Goal: Task Accomplishment & Management: Use online tool/utility

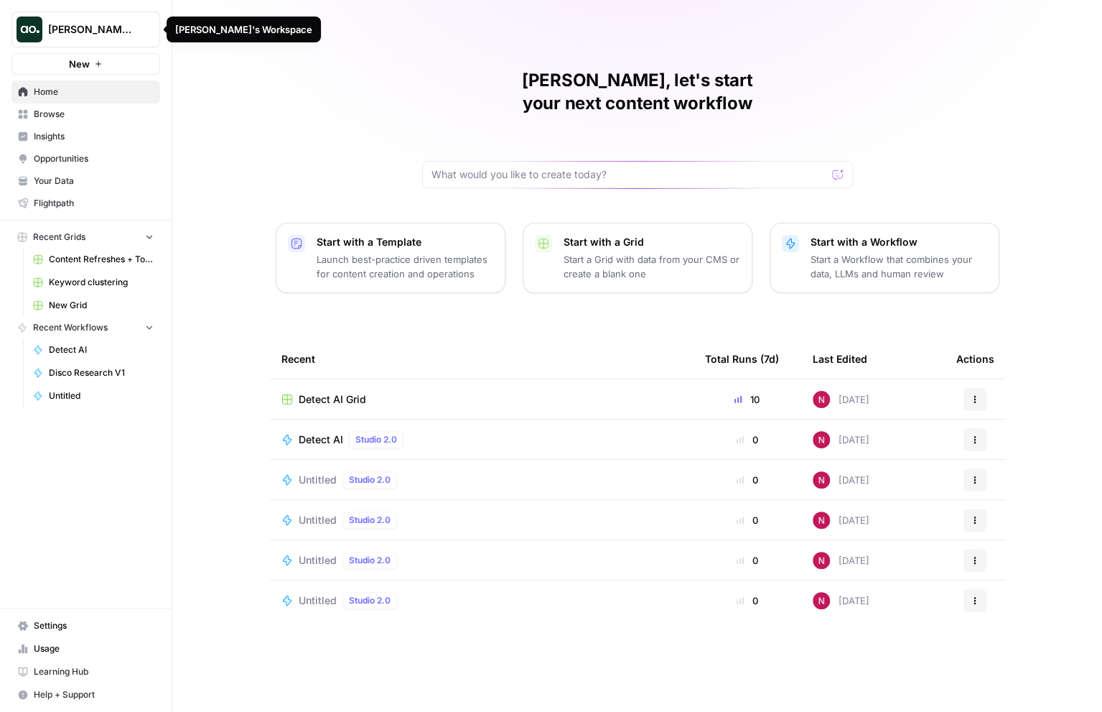
click at [116, 28] on span "Nick's Workspace" at bounding box center [91, 29] width 87 height 14
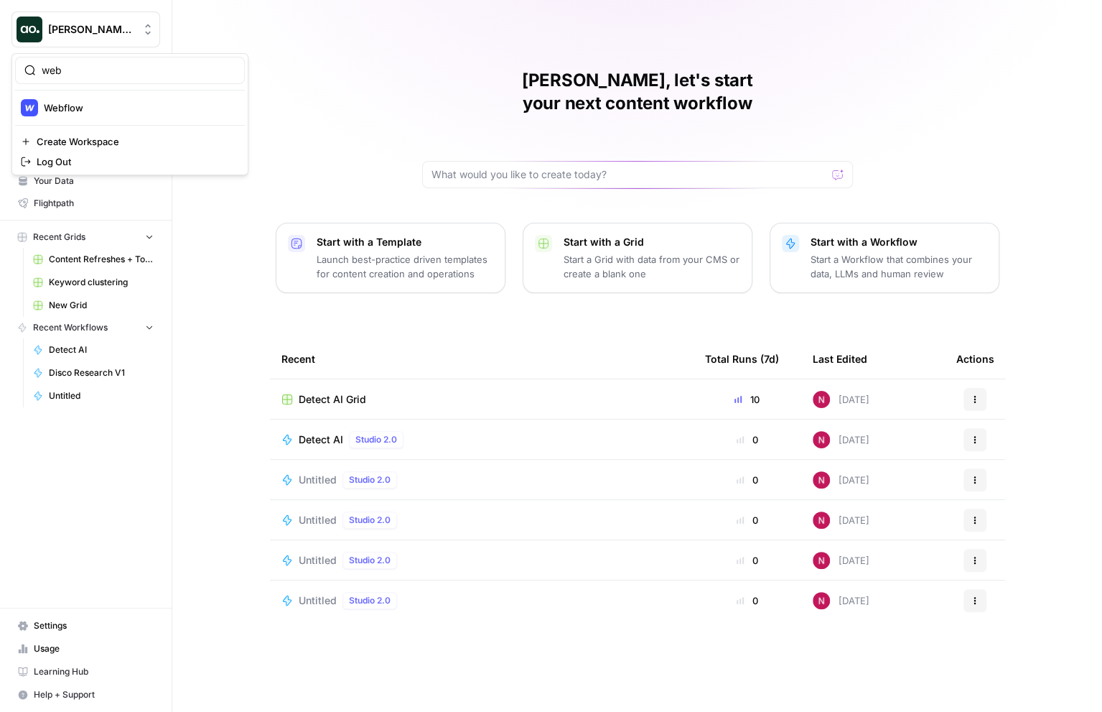
type input "web"
click at [113, 111] on span "Webflow" at bounding box center [139, 108] width 190 height 14
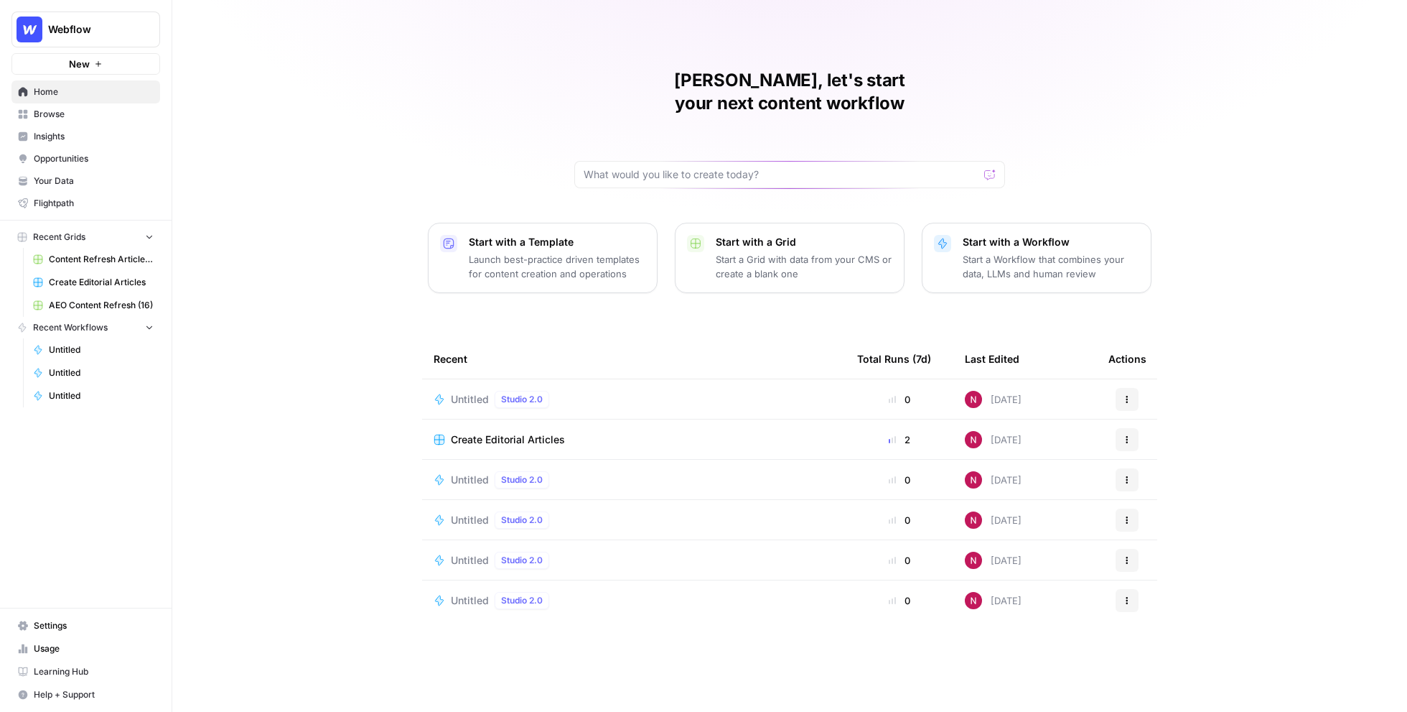
click at [1053, 252] on p "Start a Workflow that combines your data, LLMs and human review" at bounding box center [1051, 266] width 177 height 29
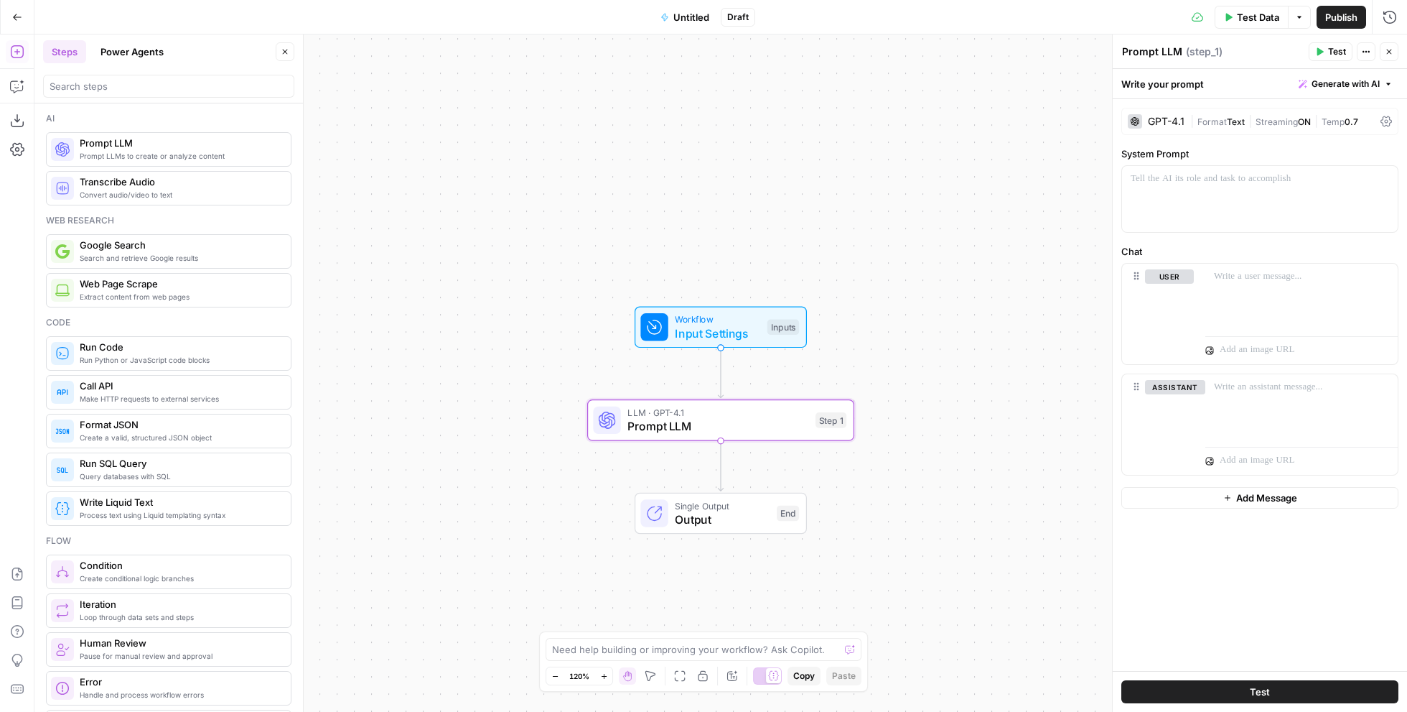
click at [1101, 118] on div "GPT-4.1" at bounding box center [1166, 121] width 37 height 10
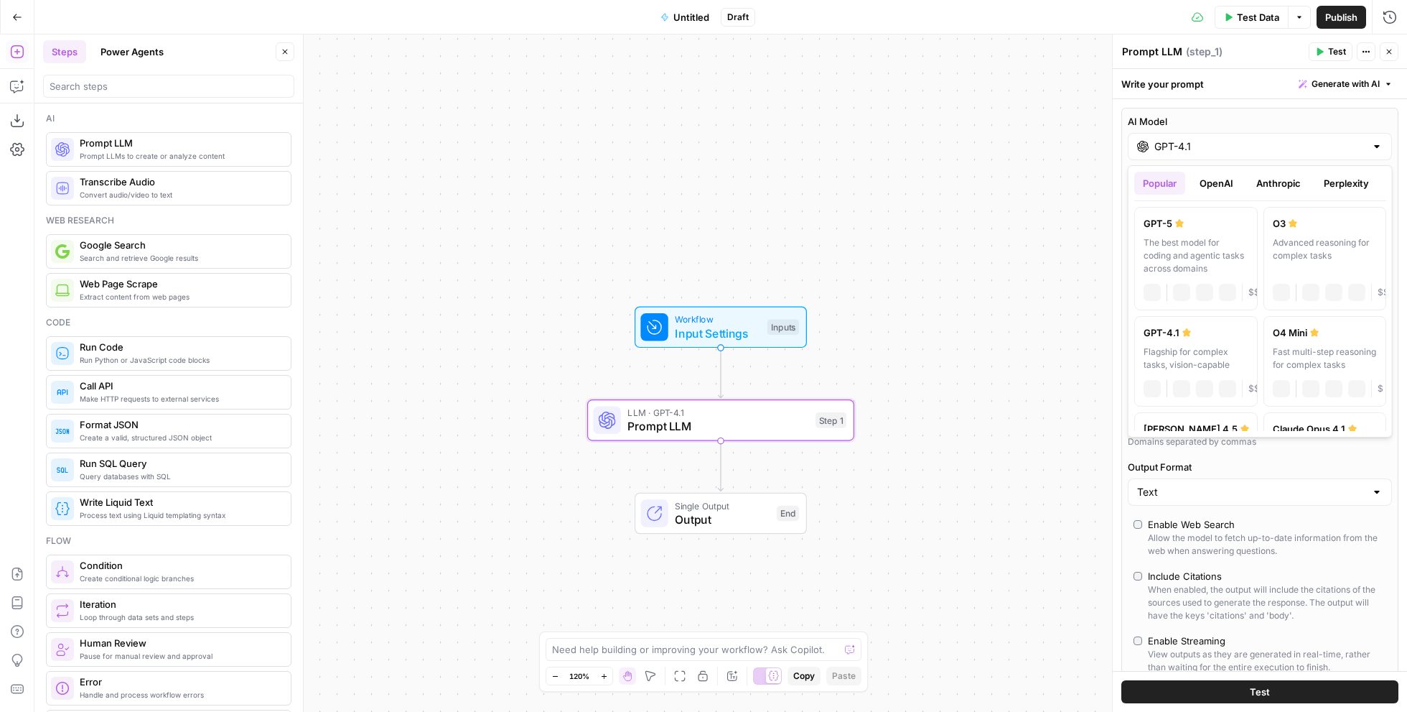
click at [1101, 147] on input "GPT-4.1" at bounding box center [1260, 146] width 211 height 14
click at [1101, 179] on button "OpenAI" at bounding box center [1216, 183] width 51 height 23
click at [1101, 174] on button "Anthropic" at bounding box center [1279, 183] width 62 height 23
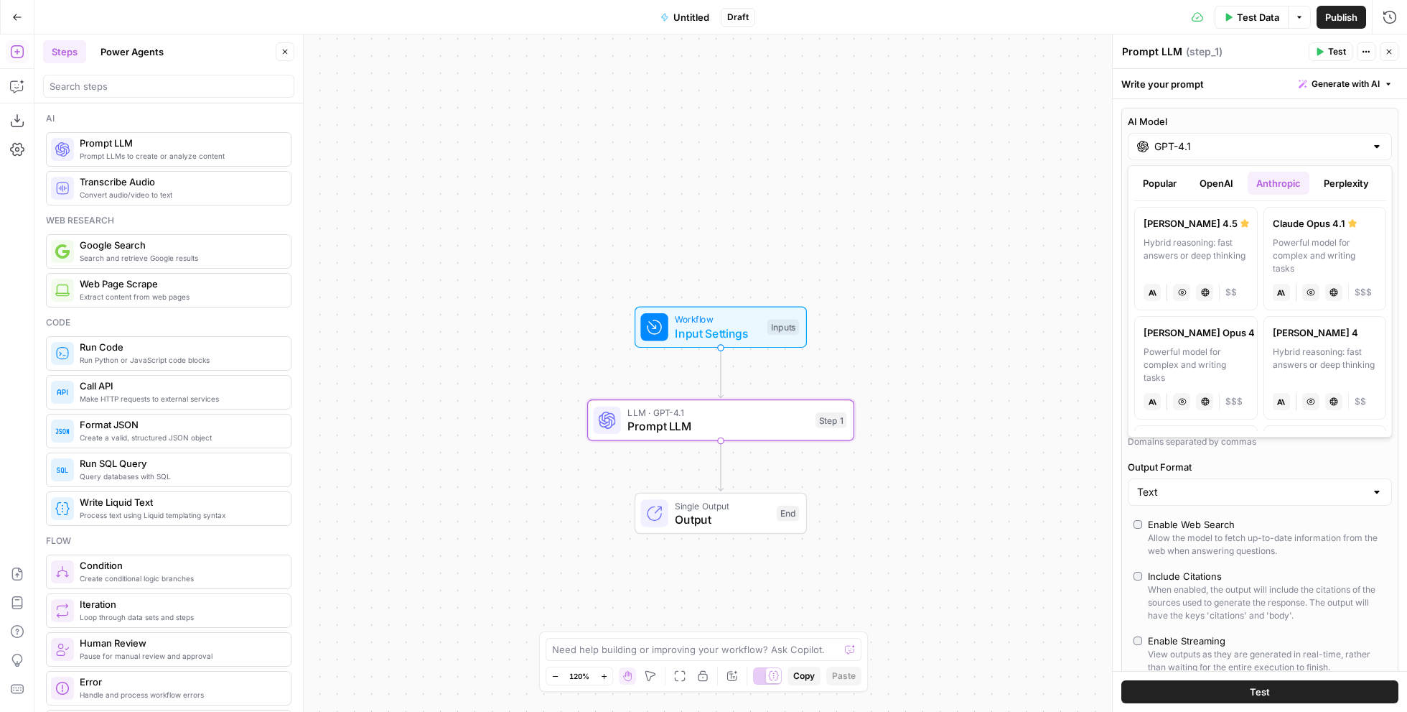
click at [1101, 184] on button "Perplexity" at bounding box center [1346, 183] width 62 height 23
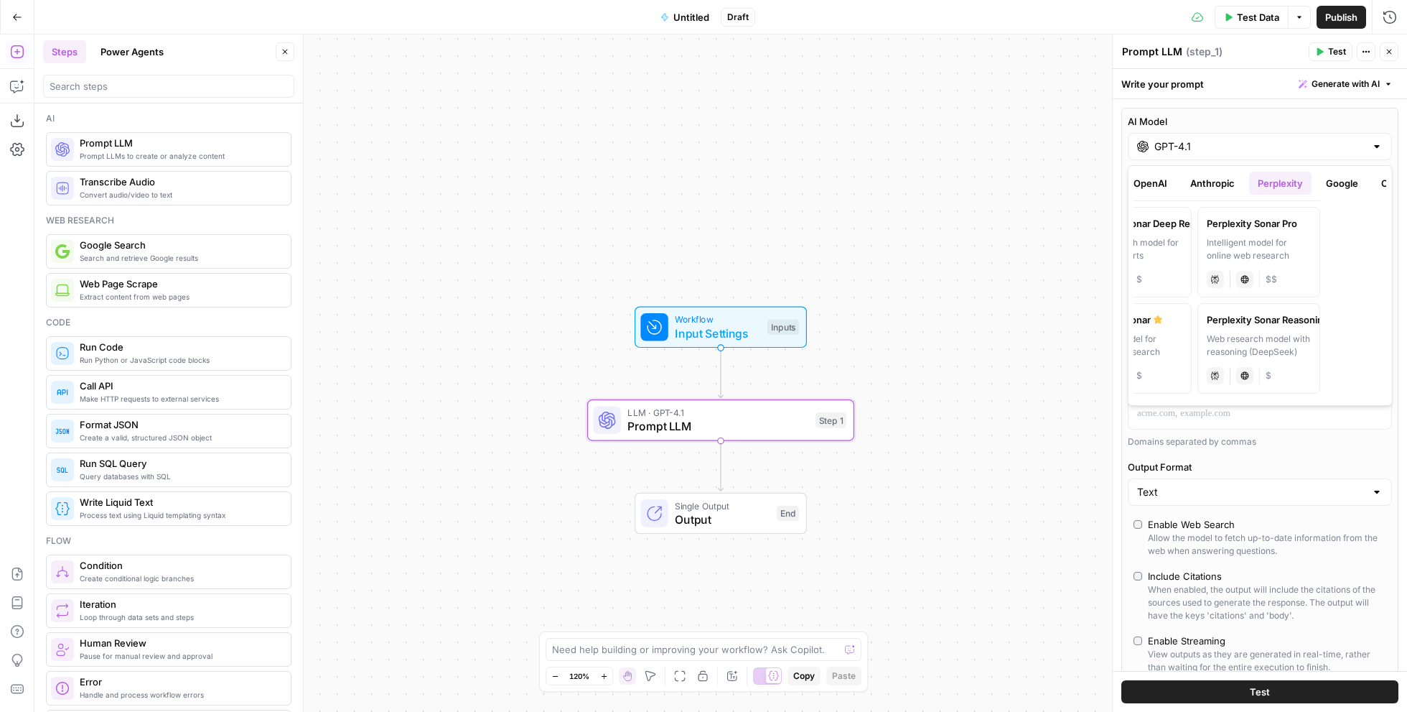
scroll to position [0, 70]
click at [1101, 184] on button "Google" at bounding box center [1338, 183] width 50 height 23
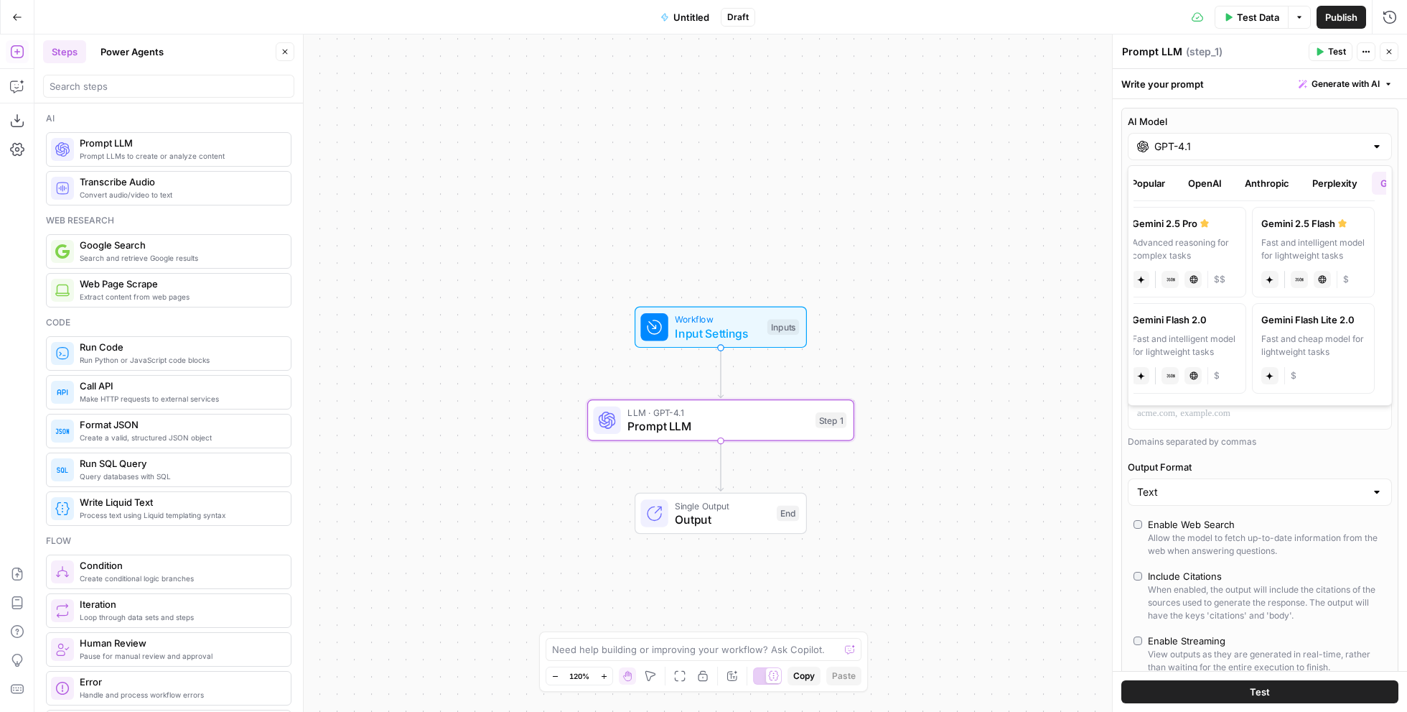
scroll to position [0, 0]
click at [1101, 179] on button "OpenAI" at bounding box center [1216, 183] width 51 height 23
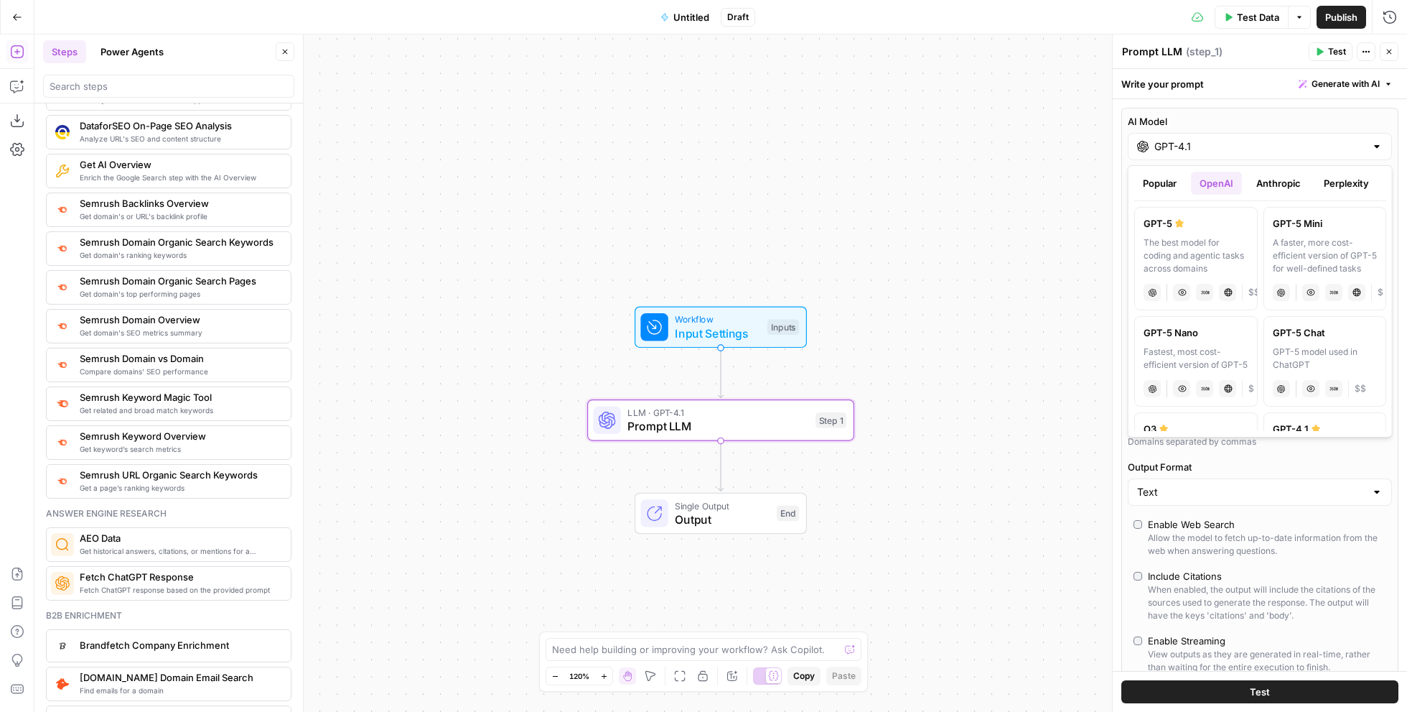
scroll to position [1570, 0]
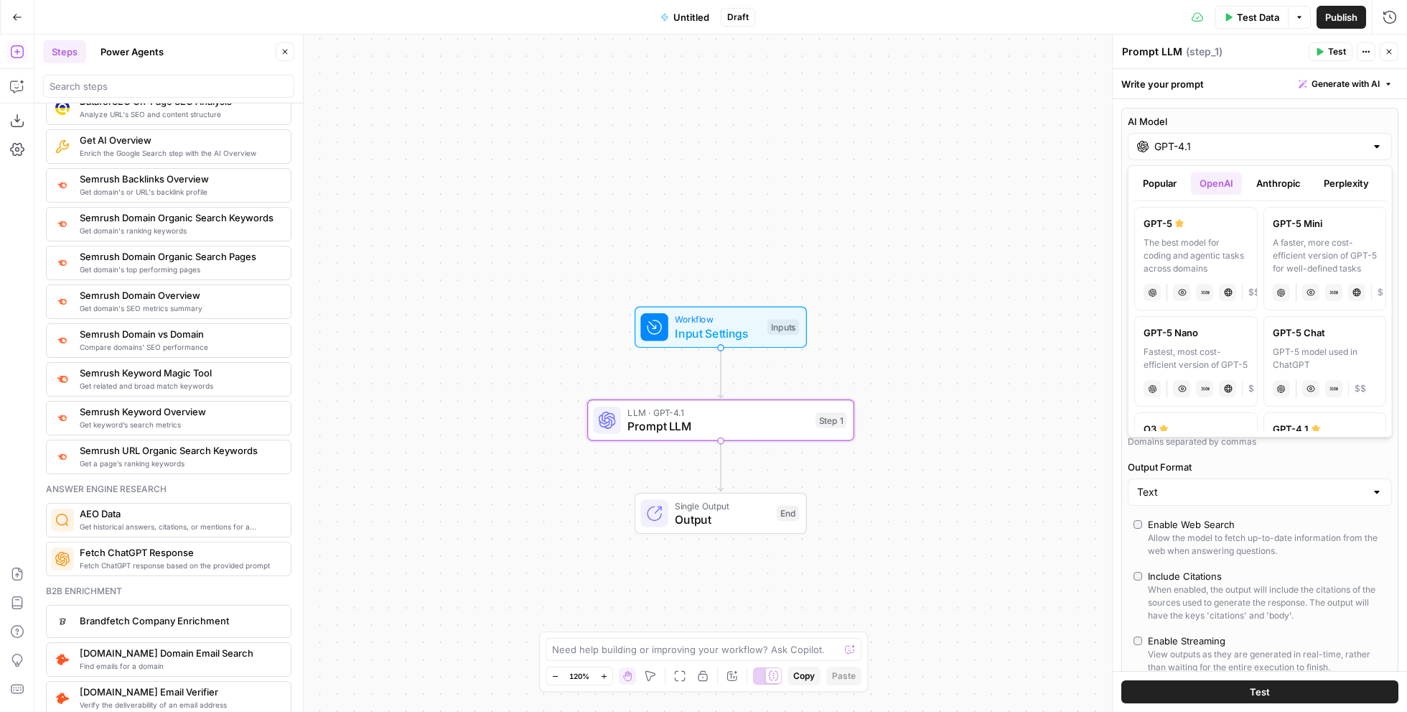
click at [505, 322] on div "Workflow Input Settings Inputs LLM · GPT-4.1 Prompt LLM Step 1 Single Output Ou…" at bounding box center [720, 372] width 1373 height 677
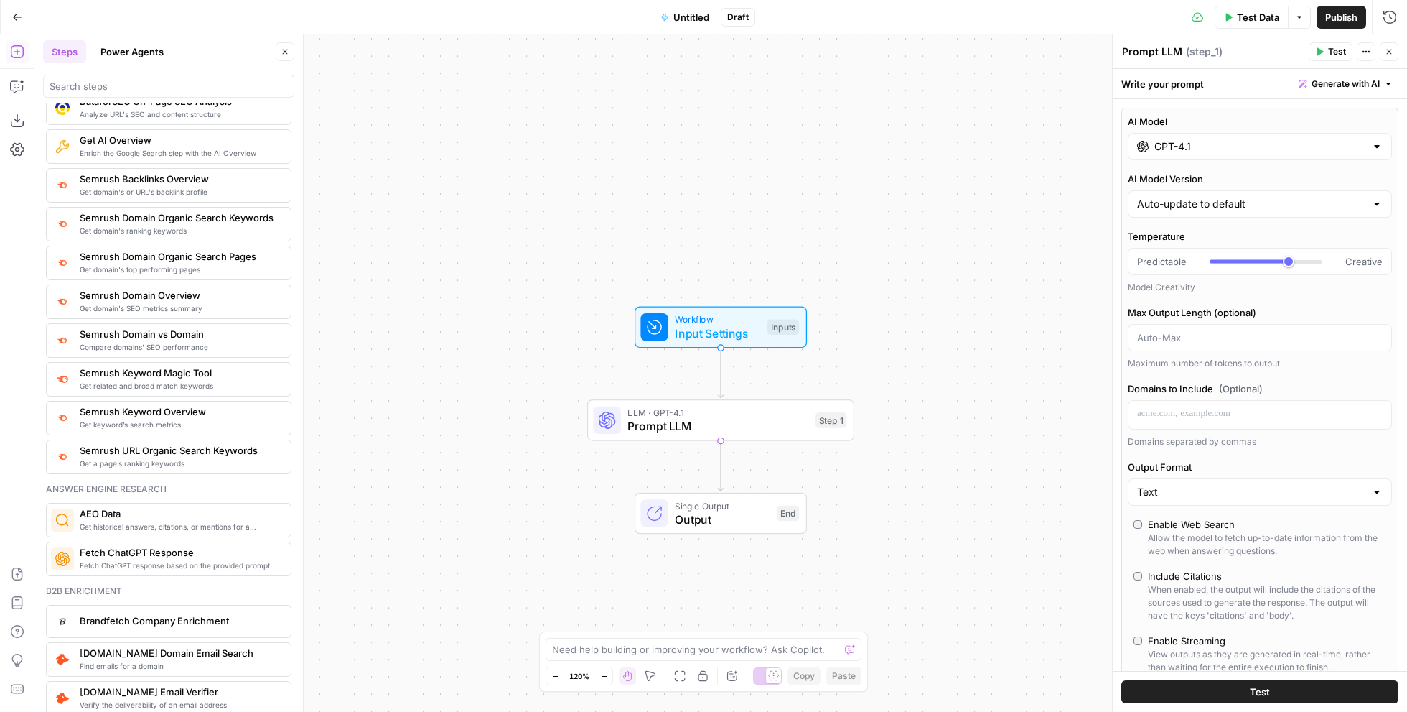
click at [123, 52] on button "Power Agents" at bounding box center [132, 51] width 80 height 23
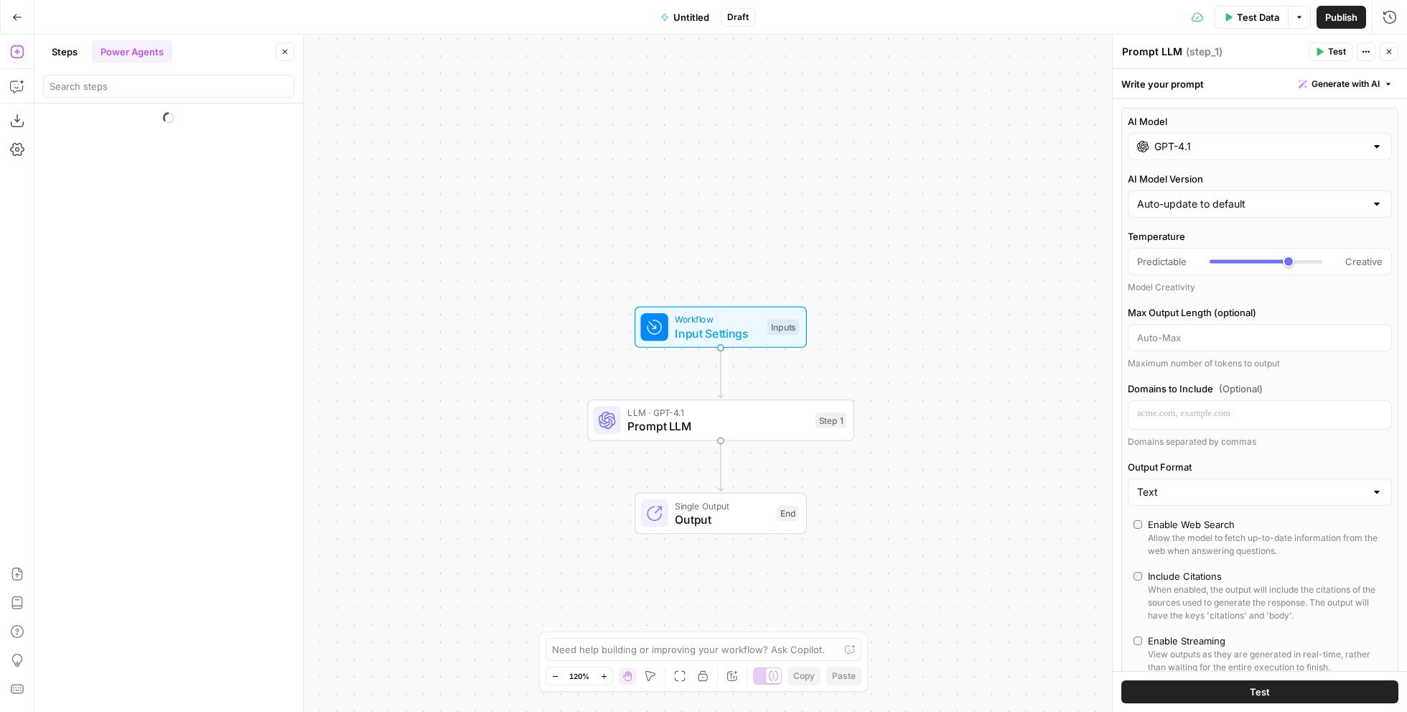
scroll to position [0, 0]
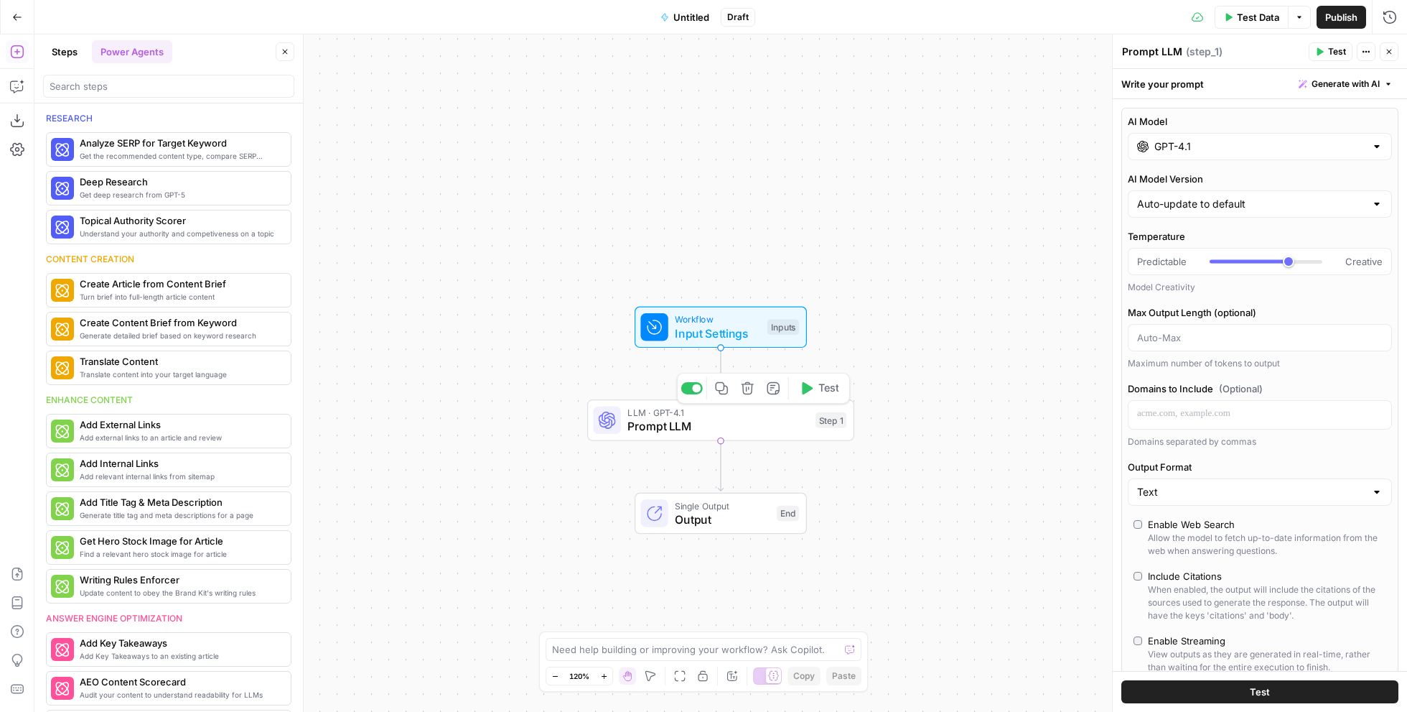
click at [745, 390] on icon "button" at bounding box center [748, 388] width 14 height 14
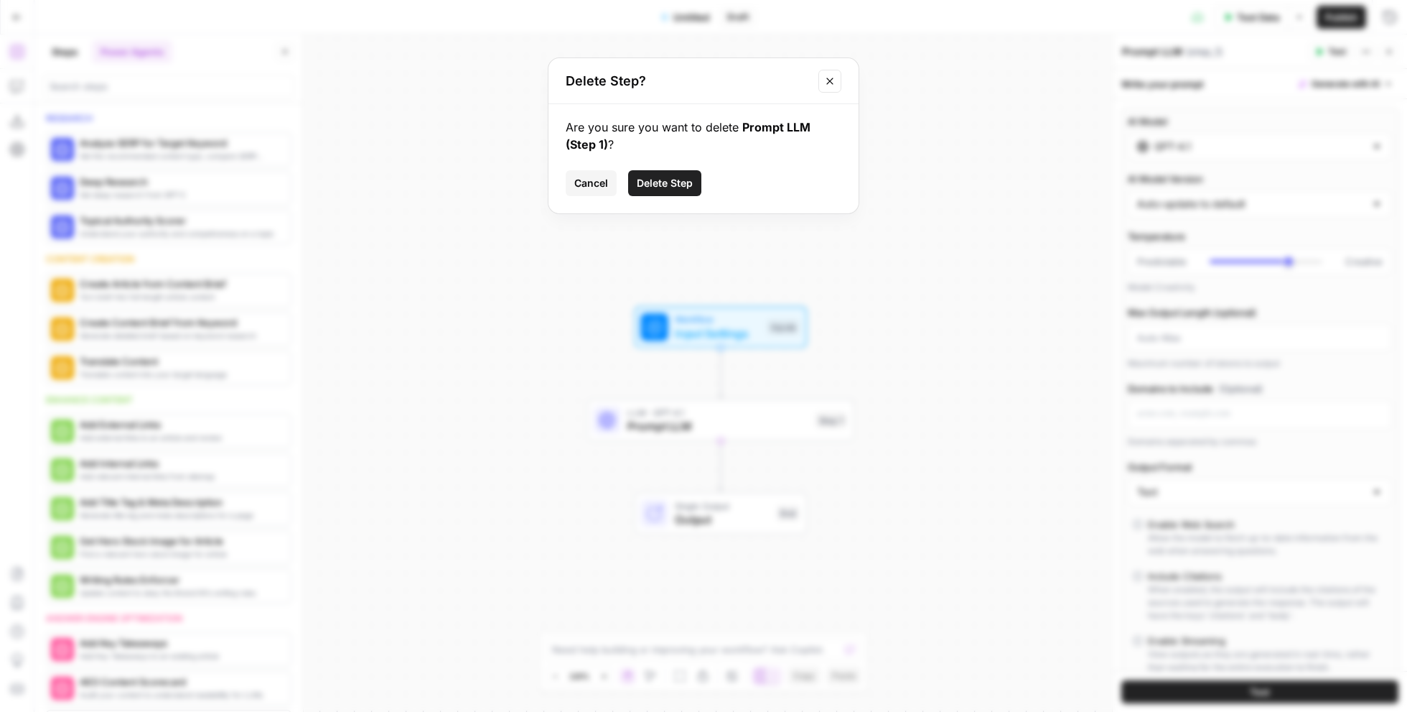
click at [671, 183] on span "Delete Step" at bounding box center [665, 183] width 56 height 14
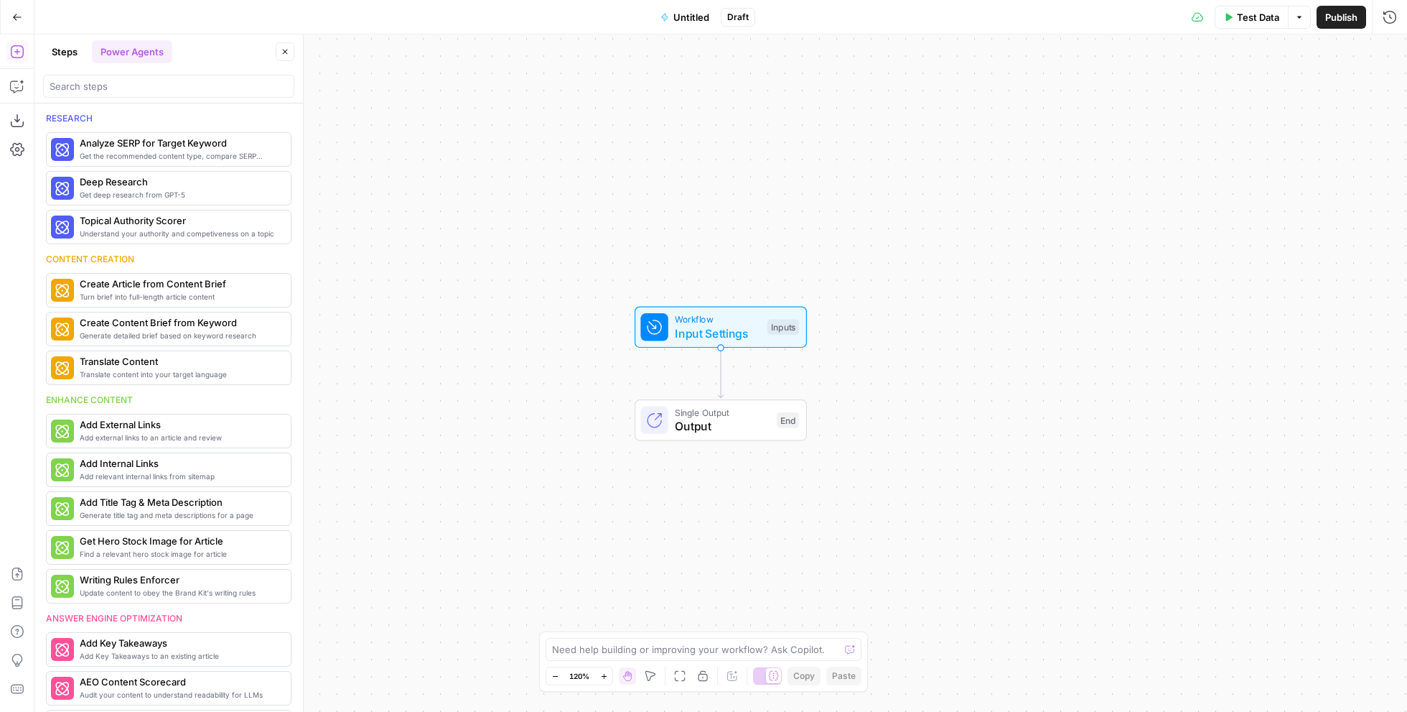
click at [72, 54] on button "Steps" at bounding box center [64, 51] width 43 height 23
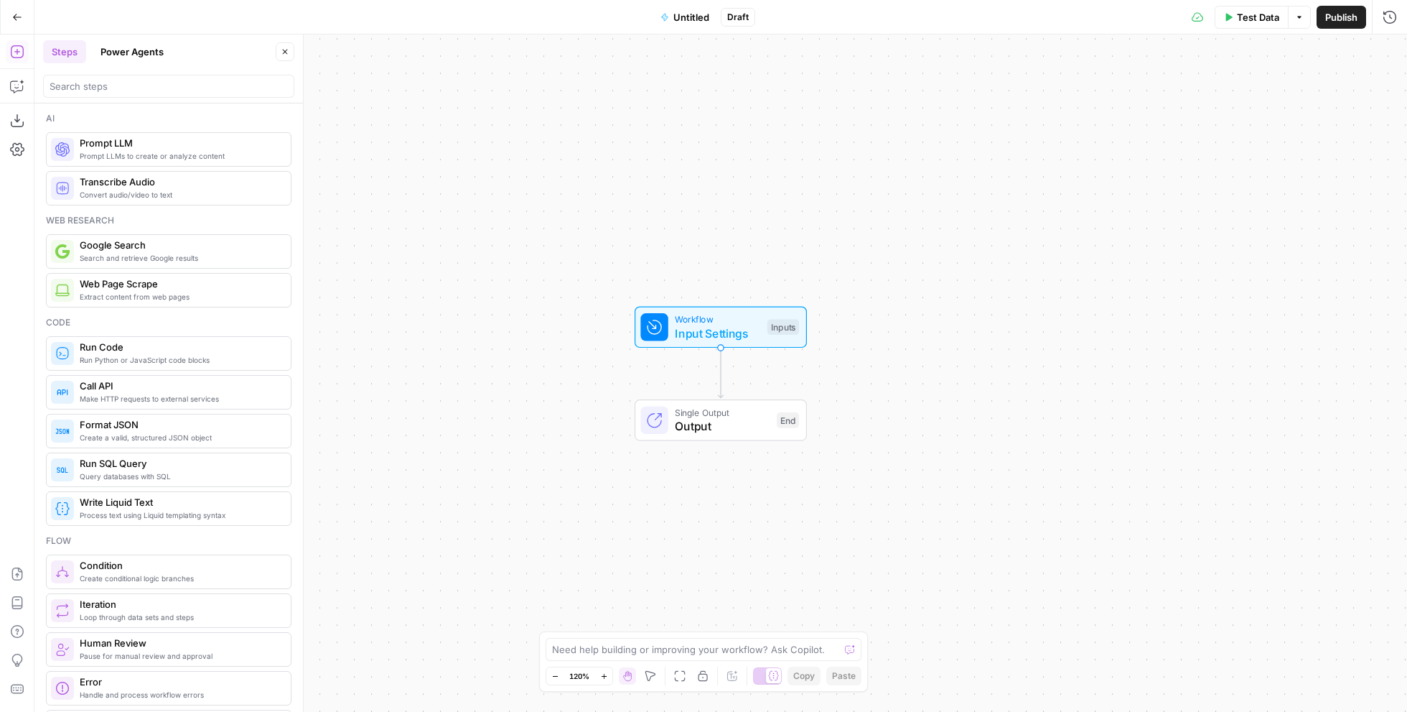
click at [108, 50] on button "Power Agents" at bounding box center [132, 51] width 80 height 23
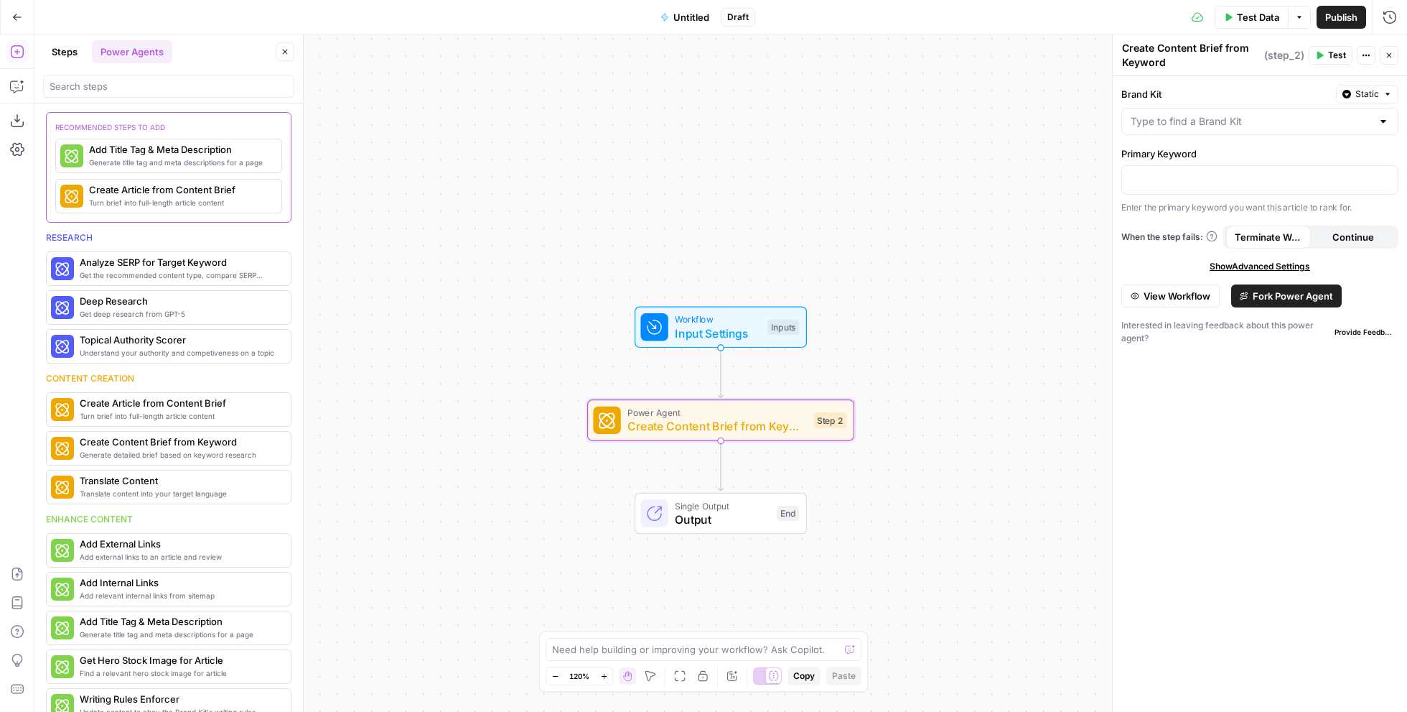
click at [1101, 293] on span "Fork Power Agent" at bounding box center [1293, 296] width 80 height 14
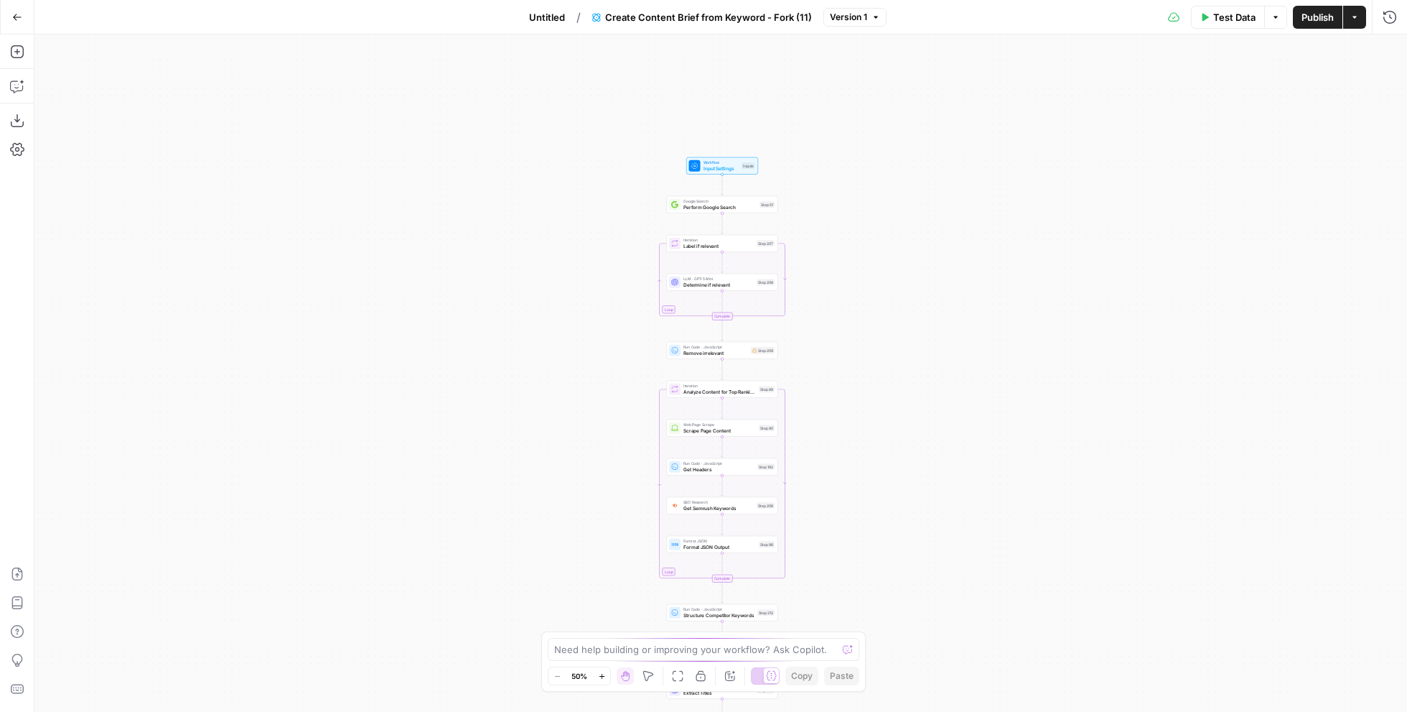
drag, startPoint x: 845, startPoint y: 147, endPoint x: 847, endPoint y: 345, distance: 198.2
click at [847, 345] on div "Workflow Input Settings Inputs Google Search Perform Google Search Step 51 Loop…" at bounding box center [720, 372] width 1373 height 677
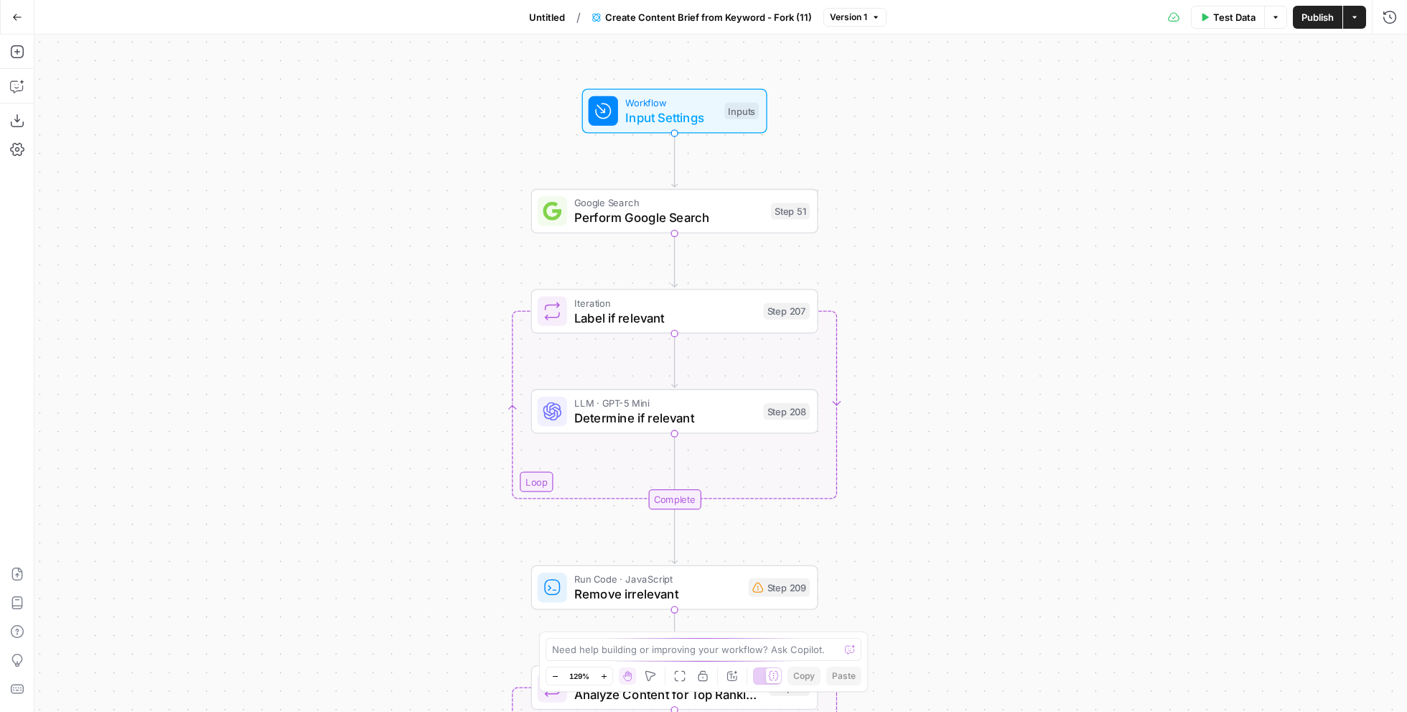
drag, startPoint x: 806, startPoint y: 253, endPoint x: 890, endPoint y: 315, distance: 104.7
click at [890, 315] on div "Workflow Input Settings Inputs Google Search Perform Google Search Step 51 Loop…" at bounding box center [720, 372] width 1373 height 677
click at [17, 87] on icon "button" at bounding box center [17, 86] width 14 height 14
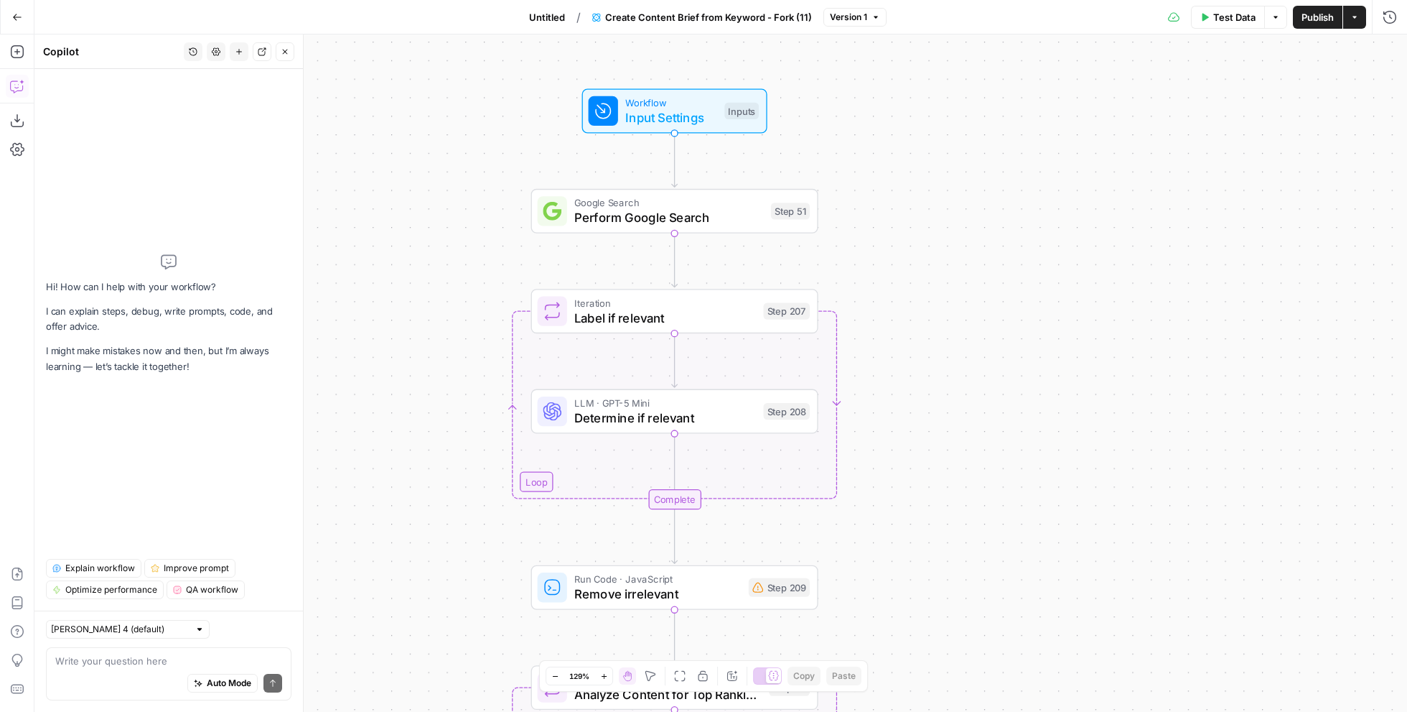
click at [103, 563] on span "Explain workflow" at bounding box center [100, 567] width 70 height 13
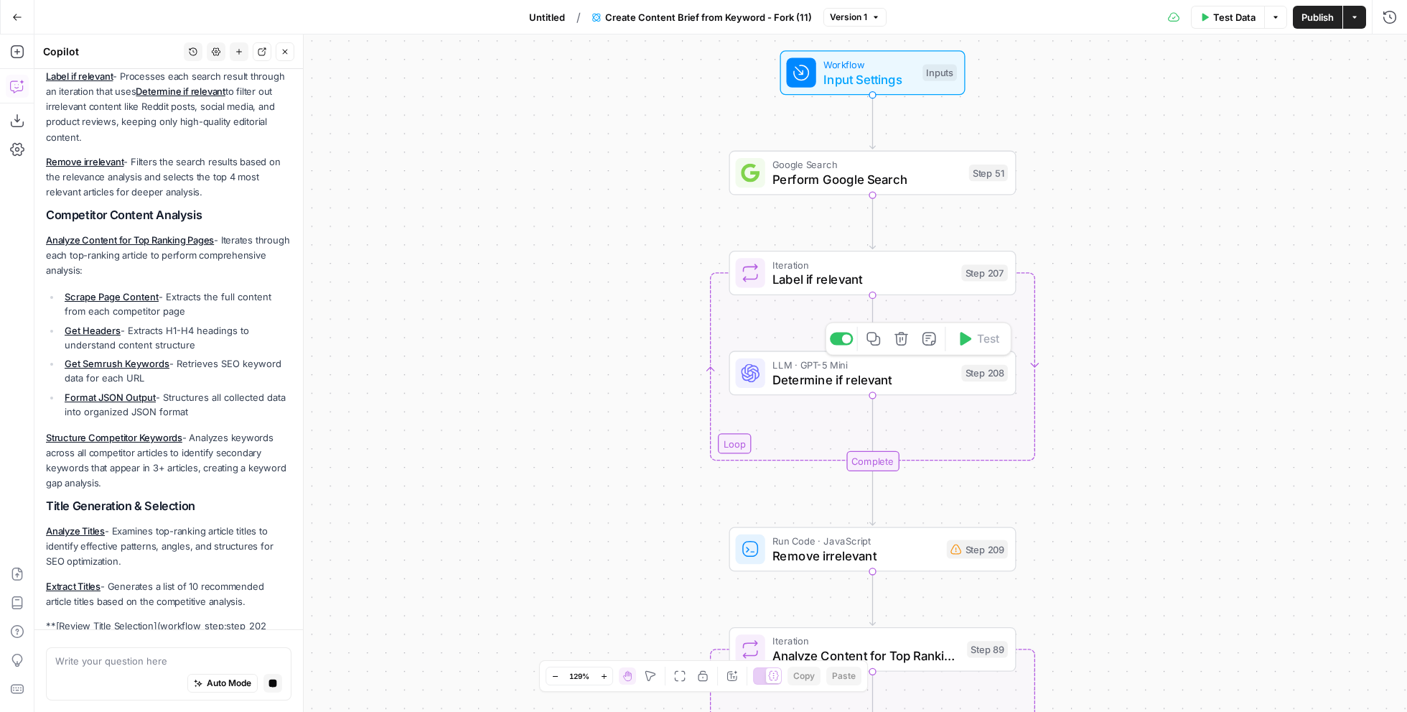
click at [892, 380] on span "Determine if relevant" at bounding box center [864, 379] width 182 height 19
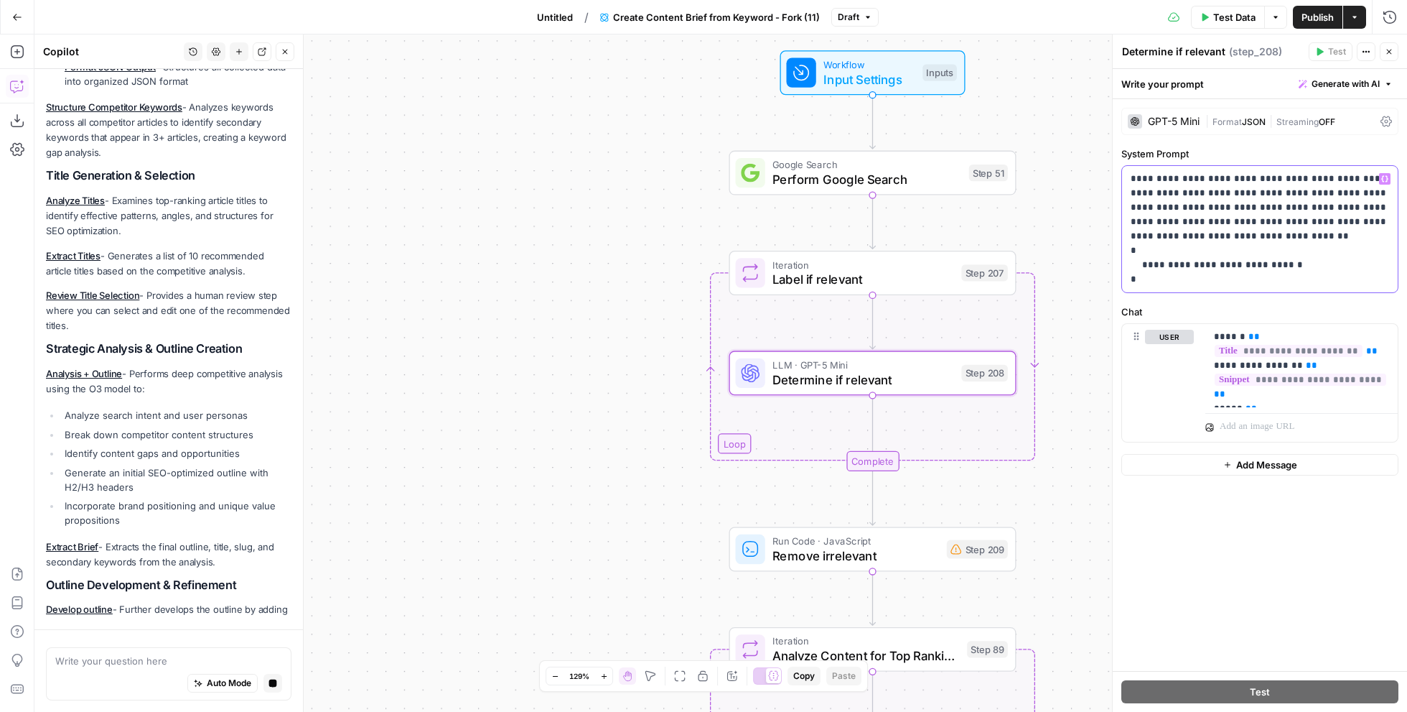
click at [1101, 187] on p "**********" at bounding box center [1260, 229] width 259 height 115
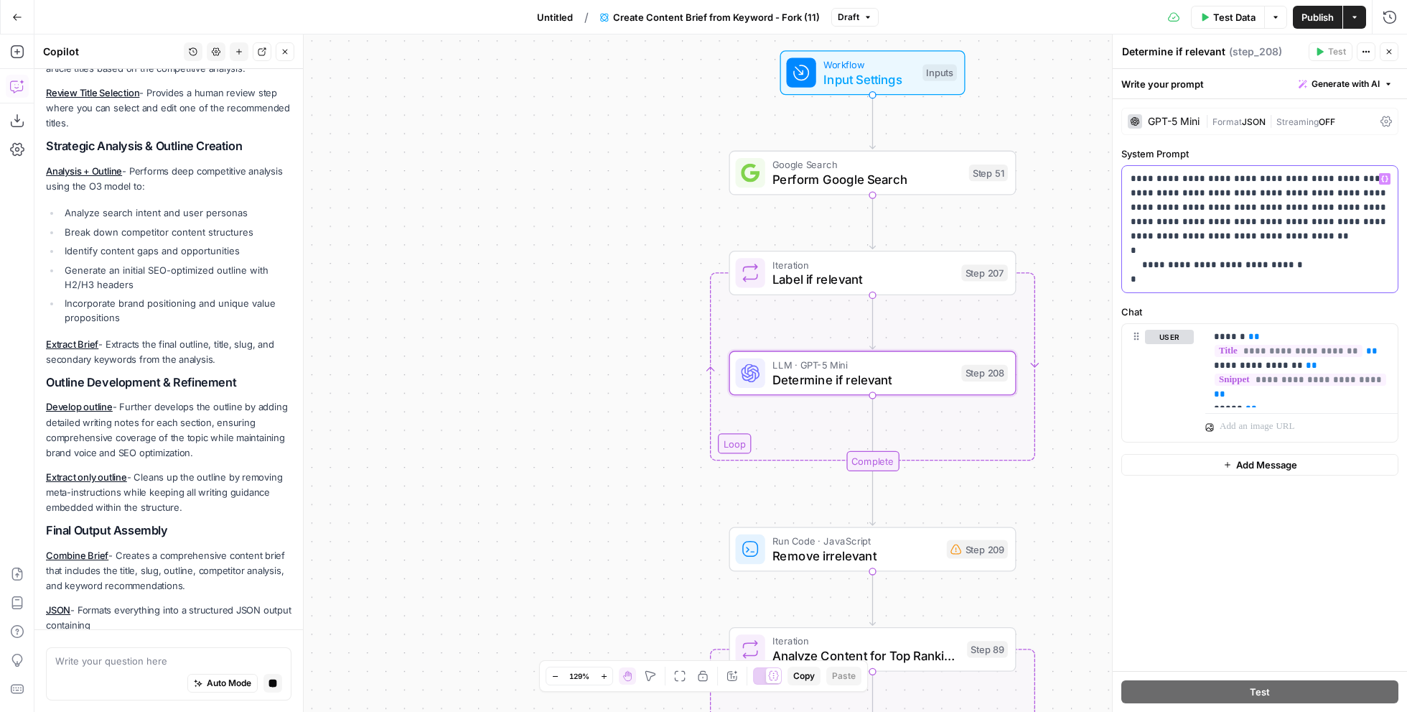
scroll to position [867, 0]
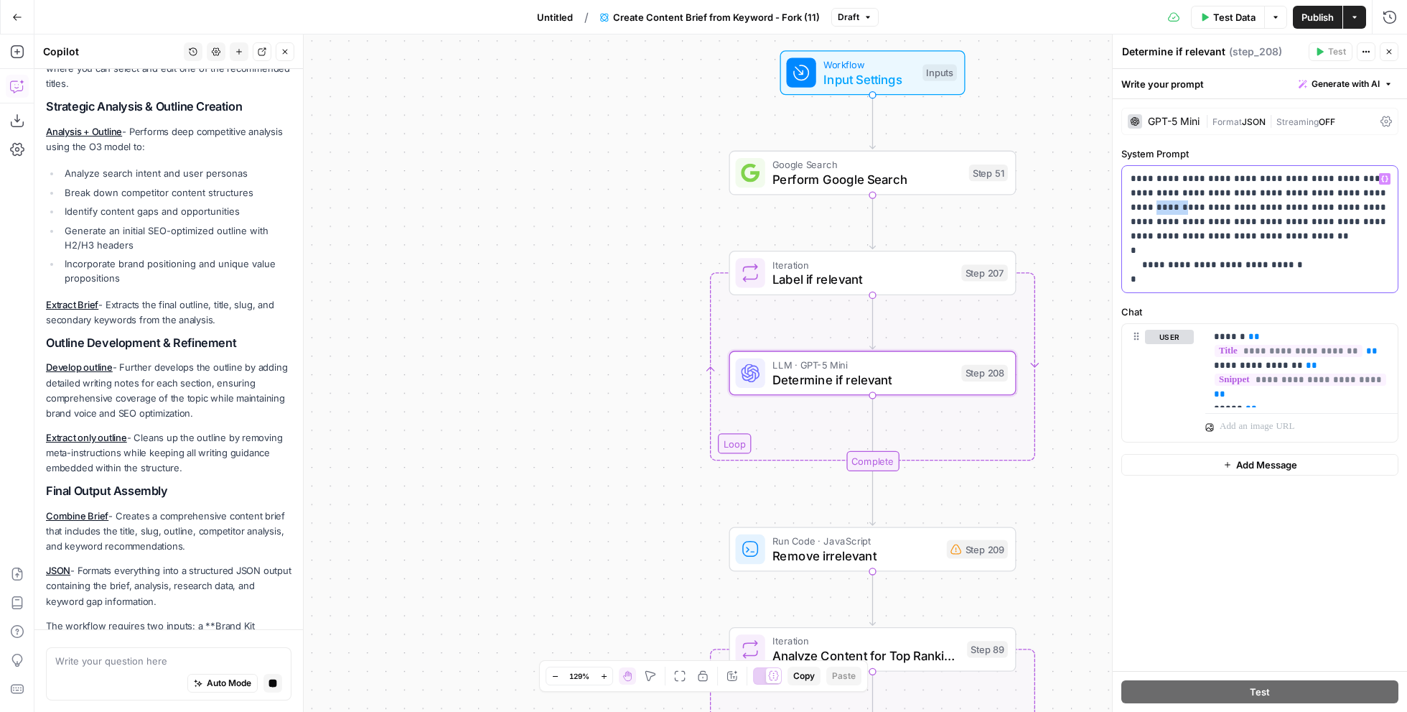
drag, startPoint x: 1323, startPoint y: 194, endPoint x: 1351, endPoint y: 196, distance: 27.4
click at [1101, 196] on p "**********" at bounding box center [1260, 229] width 259 height 115
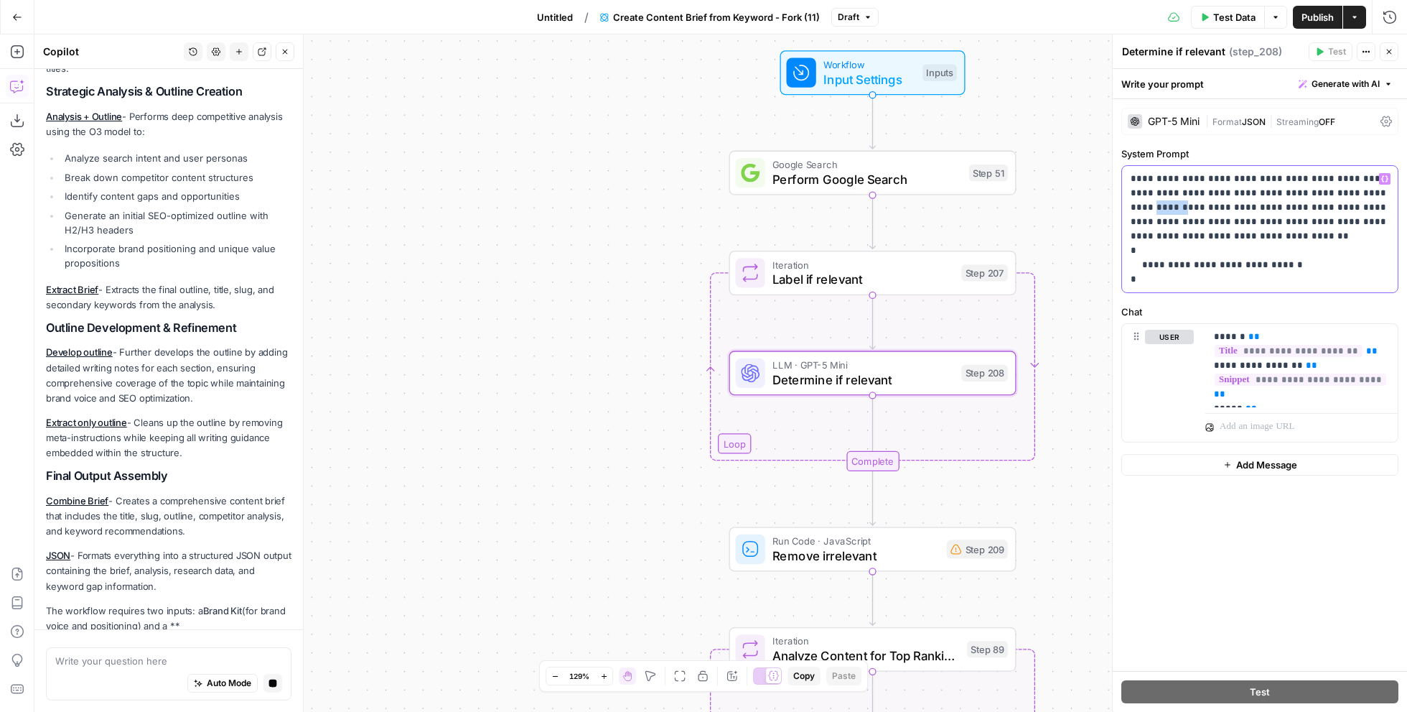
scroll to position [927, 0]
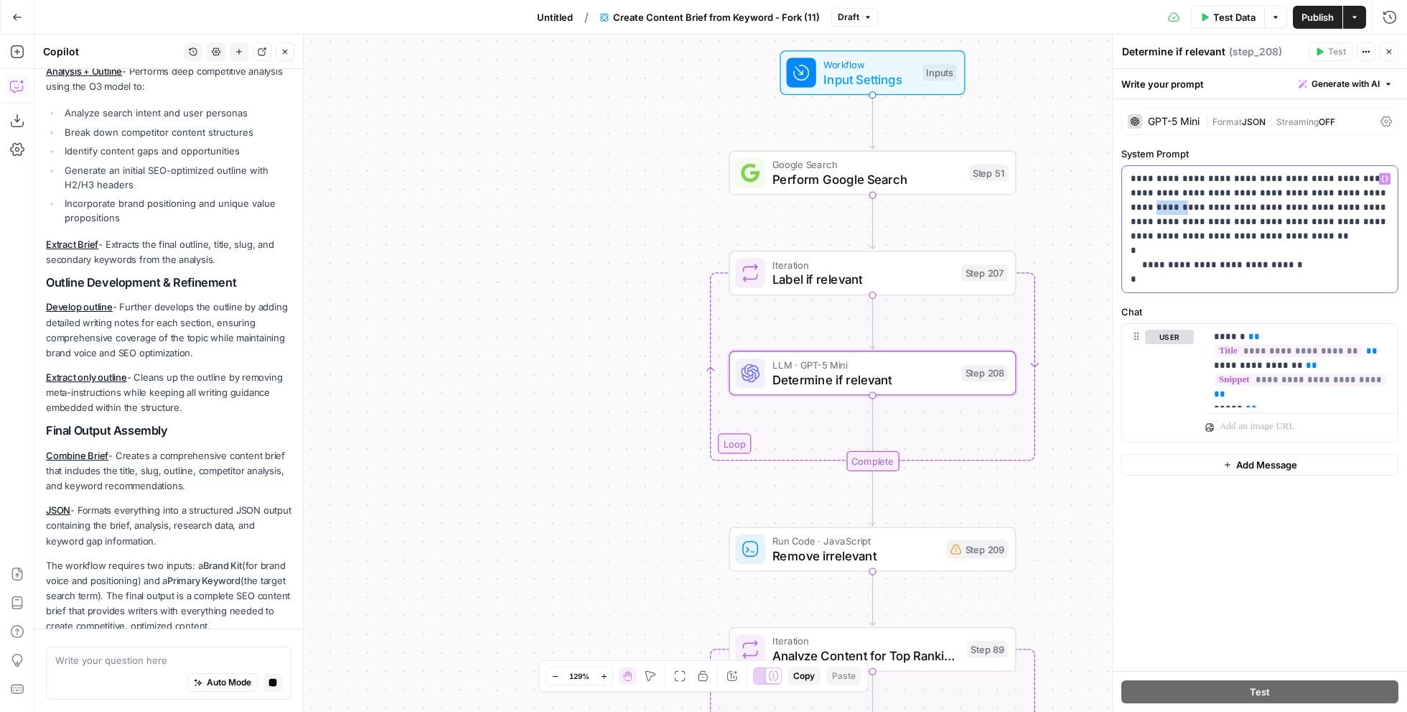
click at [1101, 196] on p "**********" at bounding box center [1260, 229] width 259 height 115
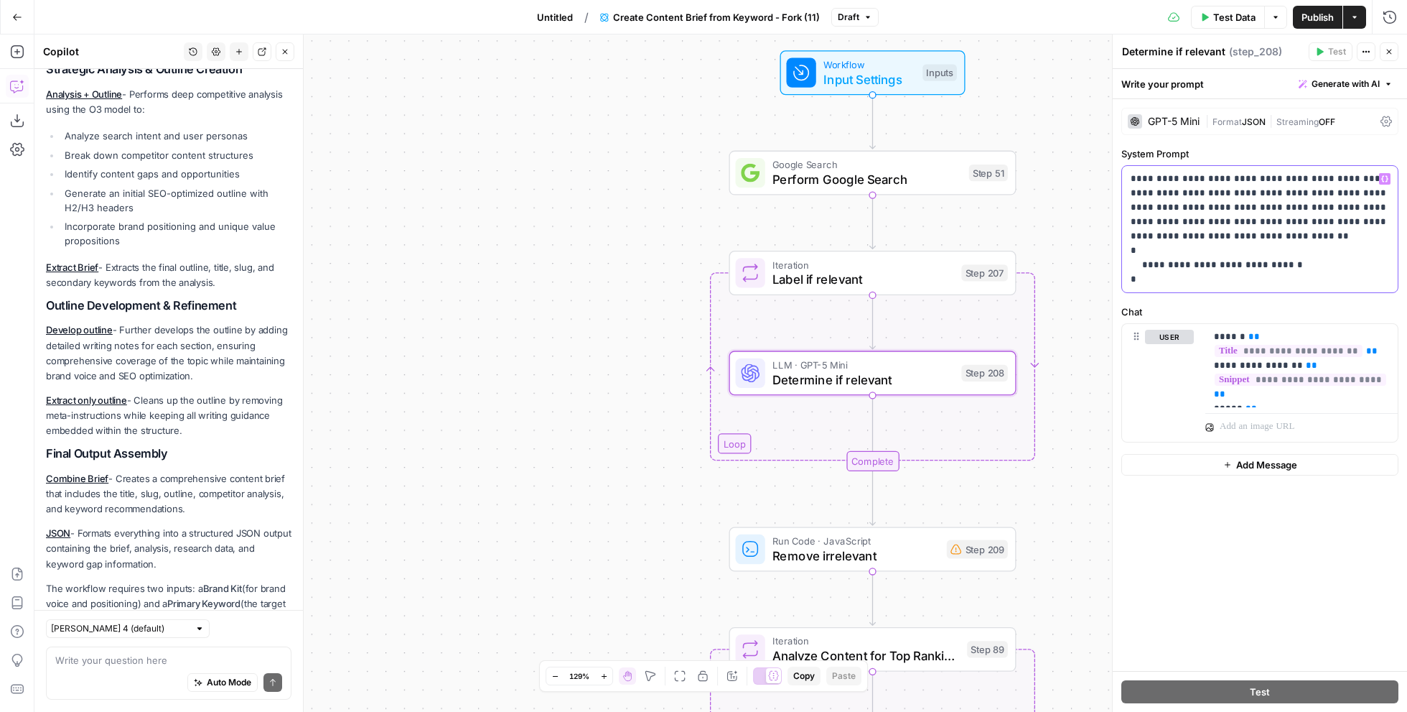
scroll to position [991, 0]
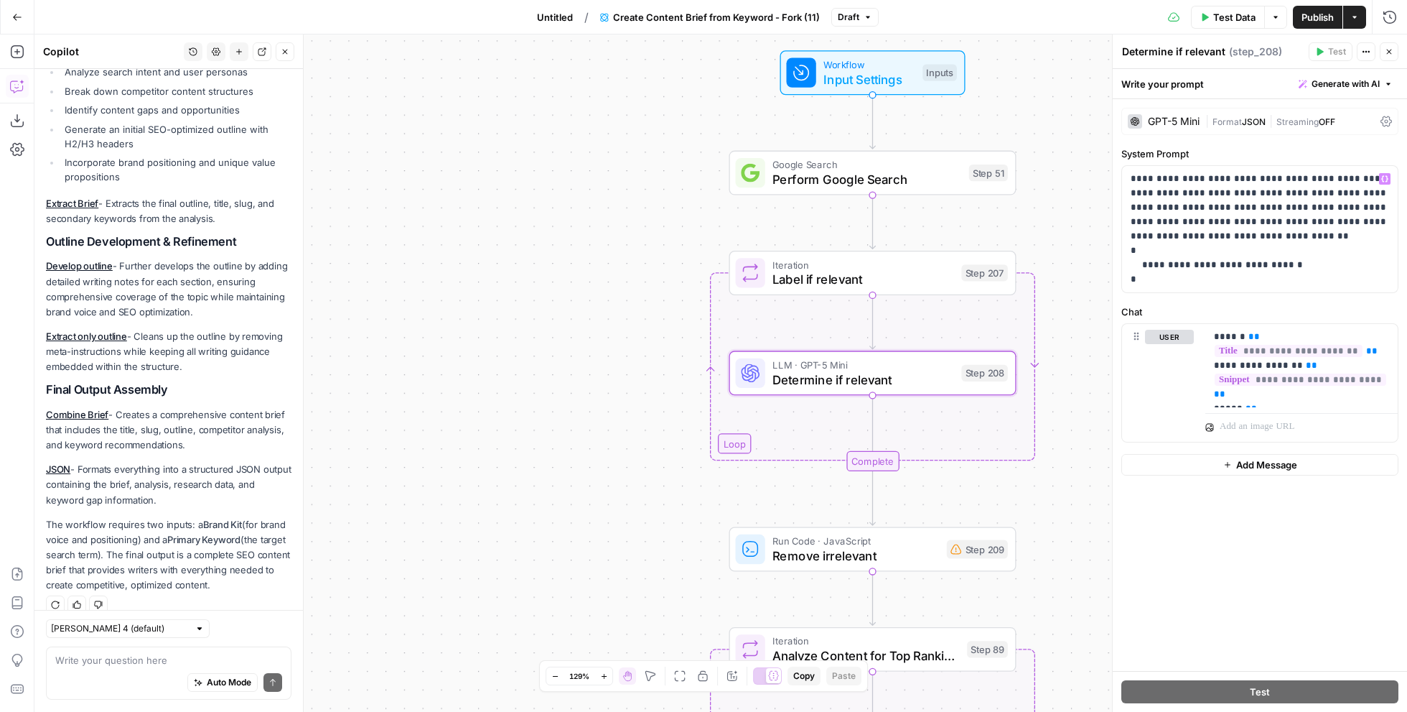
click at [1101, 47] on icon "button" at bounding box center [1389, 51] width 9 height 9
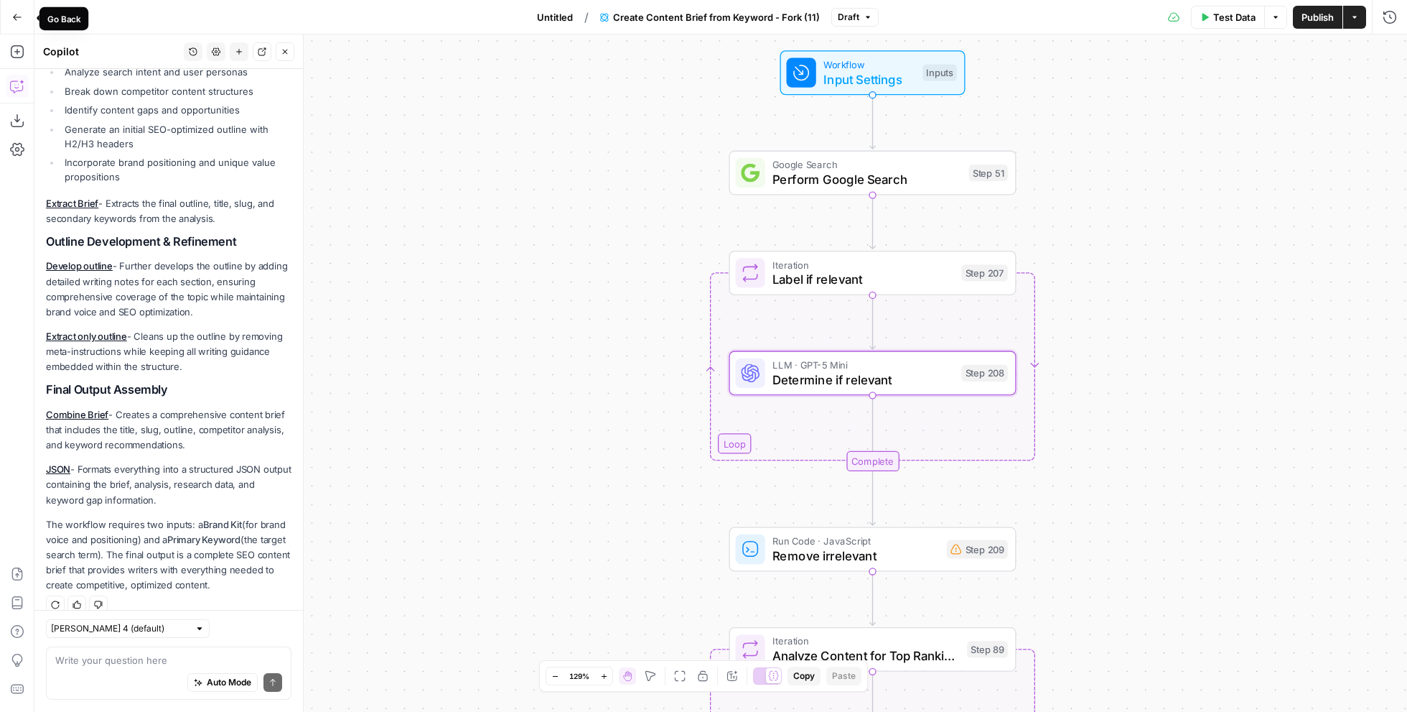
click at [14, 17] on icon "button" at bounding box center [17, 17] width 9 height 6
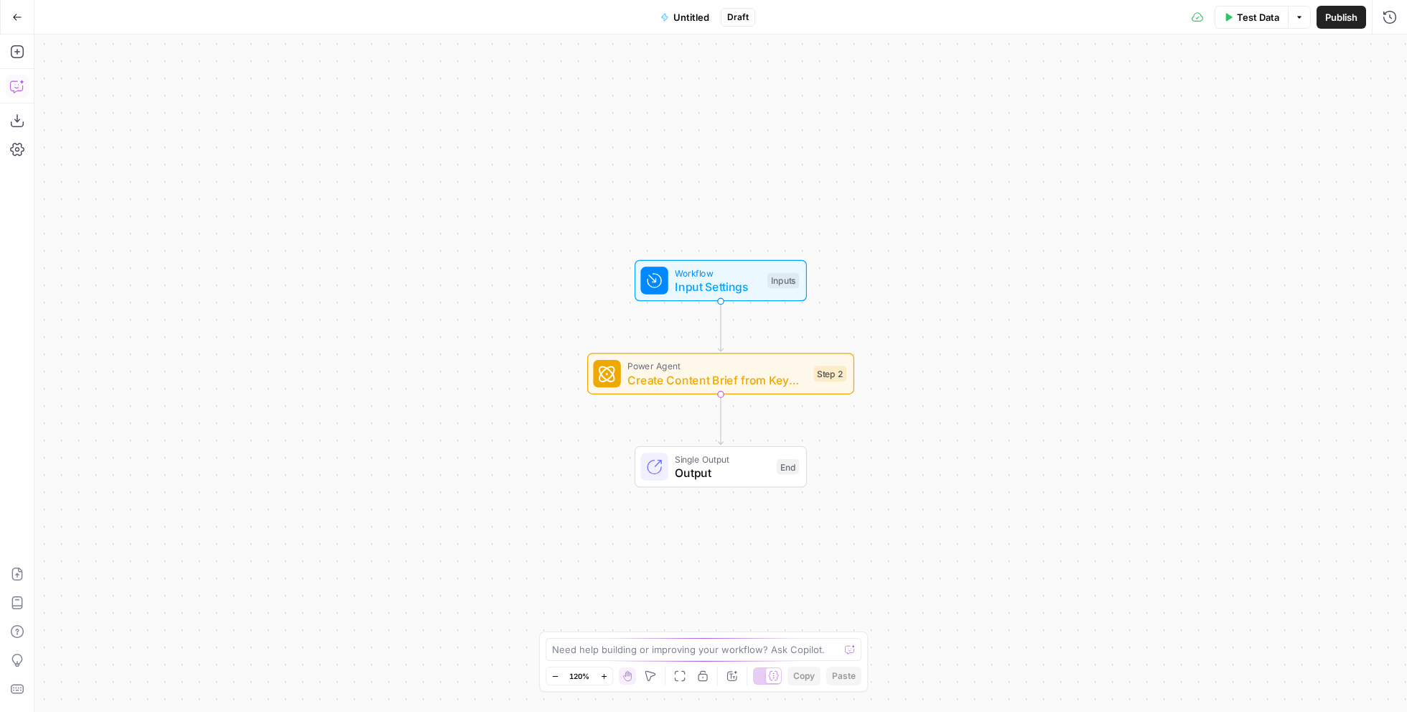
click at [15, 84] on icon "button" at bounding box center [17, 86] width 14 height 14
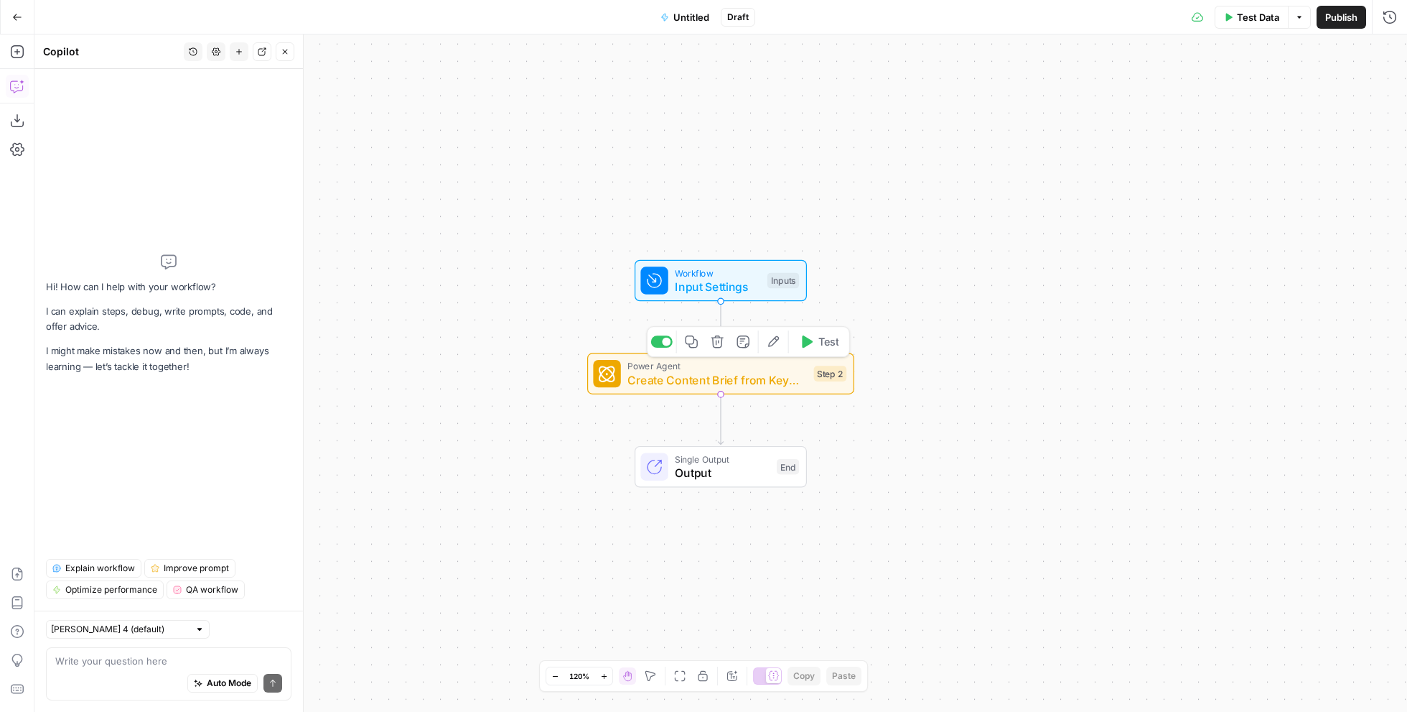
click at [744, 344] on icon "button" at bounding box center [744, 342] width 14 height 14
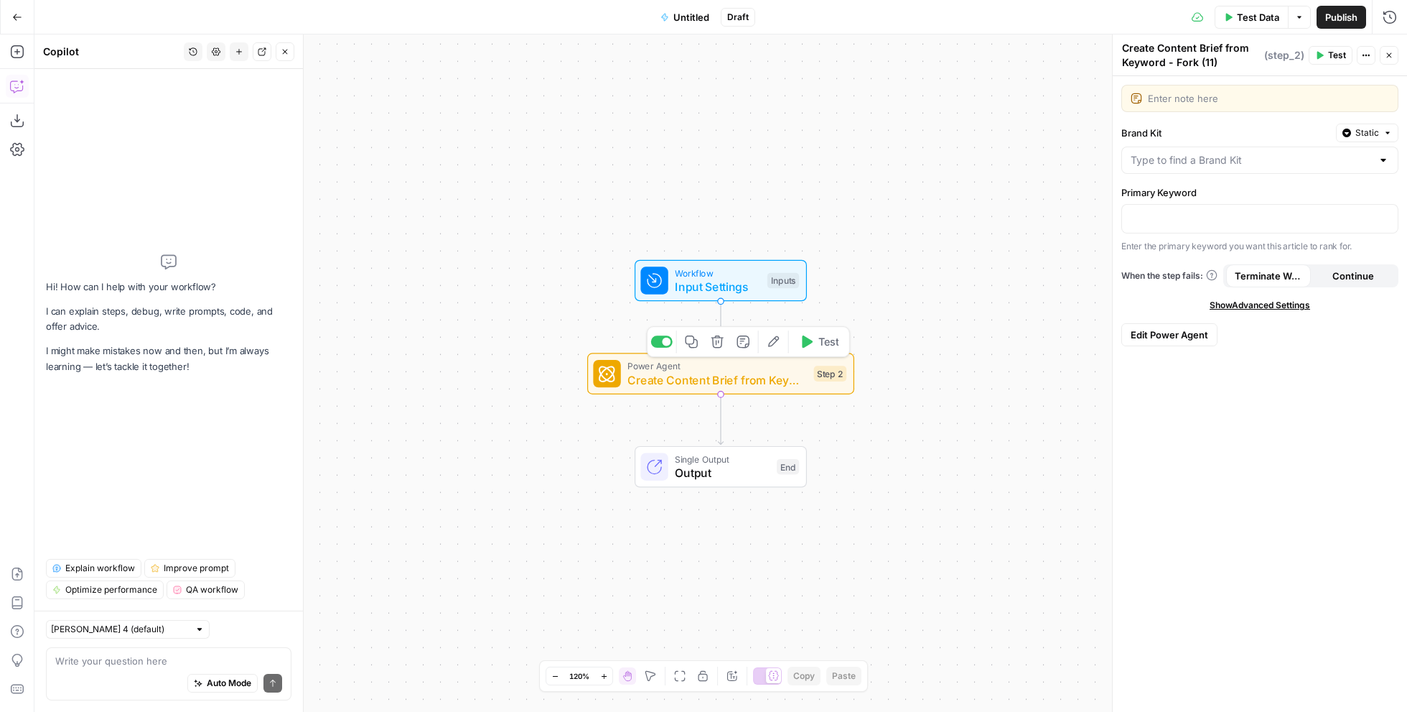
click at [719, 345] on icon "button" at bounding box center [718, 342] width 14 height 14
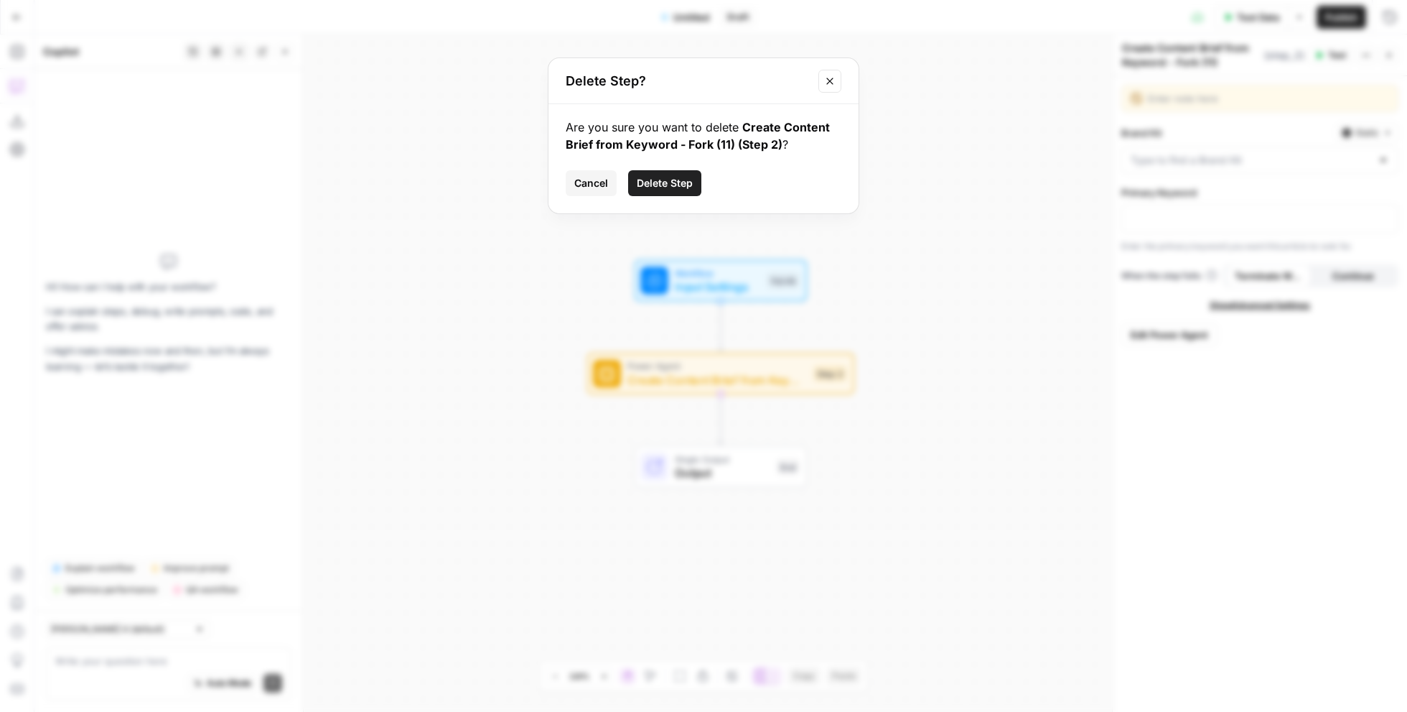
click at [662, 182] on span "Delete Step" at bounding box center [665, 183] width 56 height 14
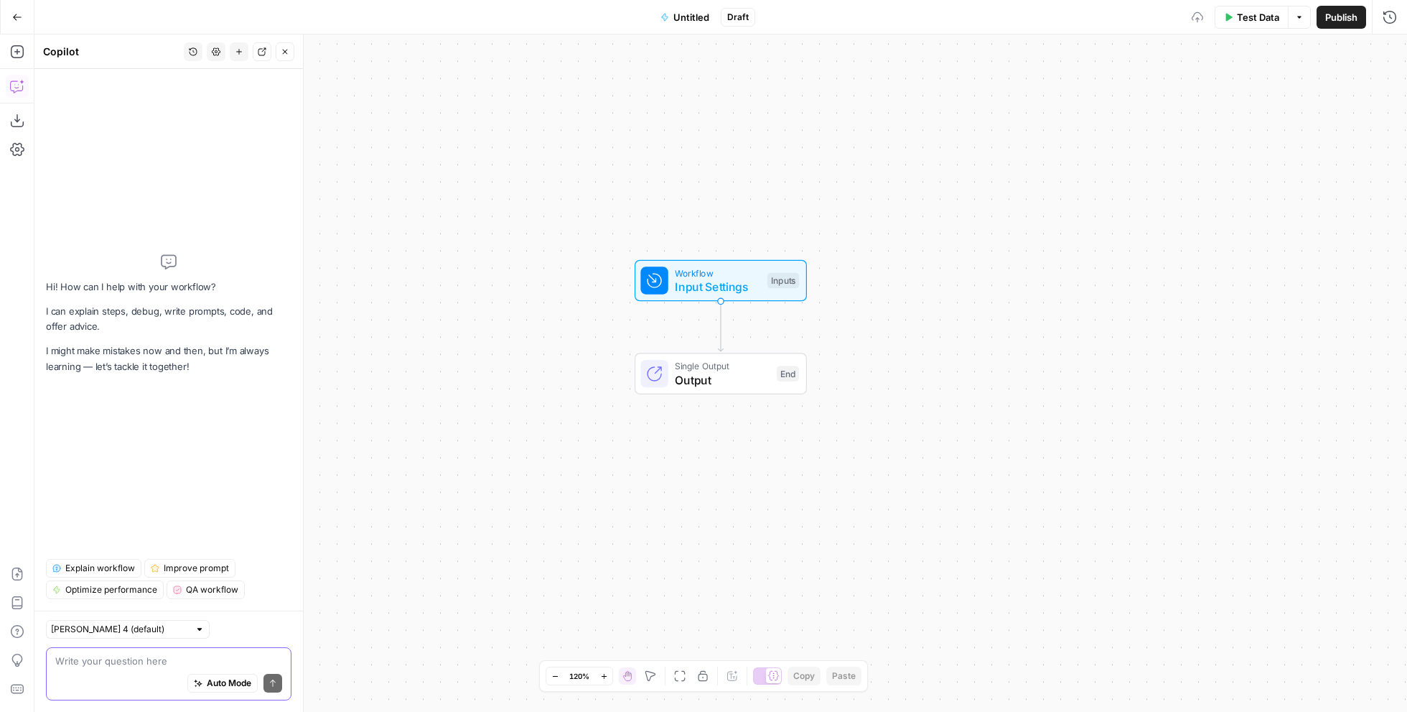
click at [108, 665] on textarea at bounding box center [168, 660] width 227 height 14
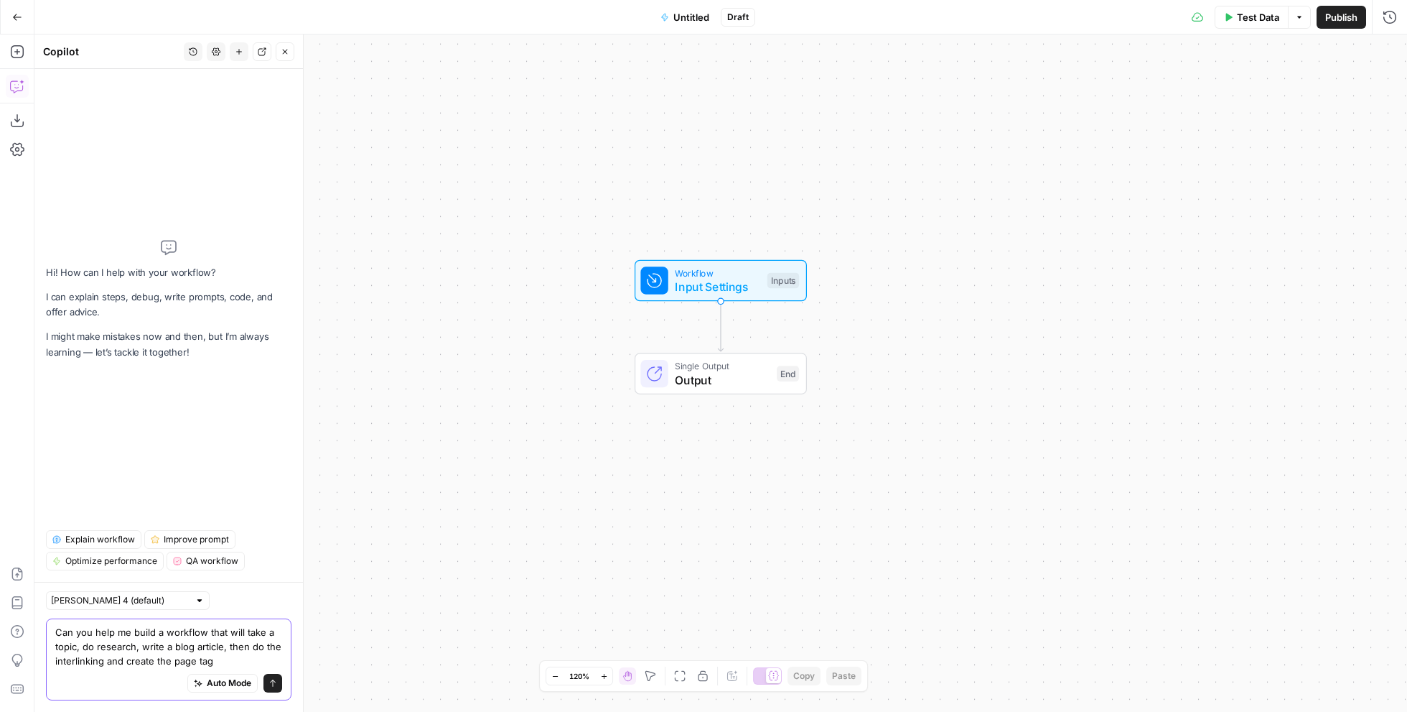
type textarea "Can you help me build a workflow that will take a topic, do research, write a b…"
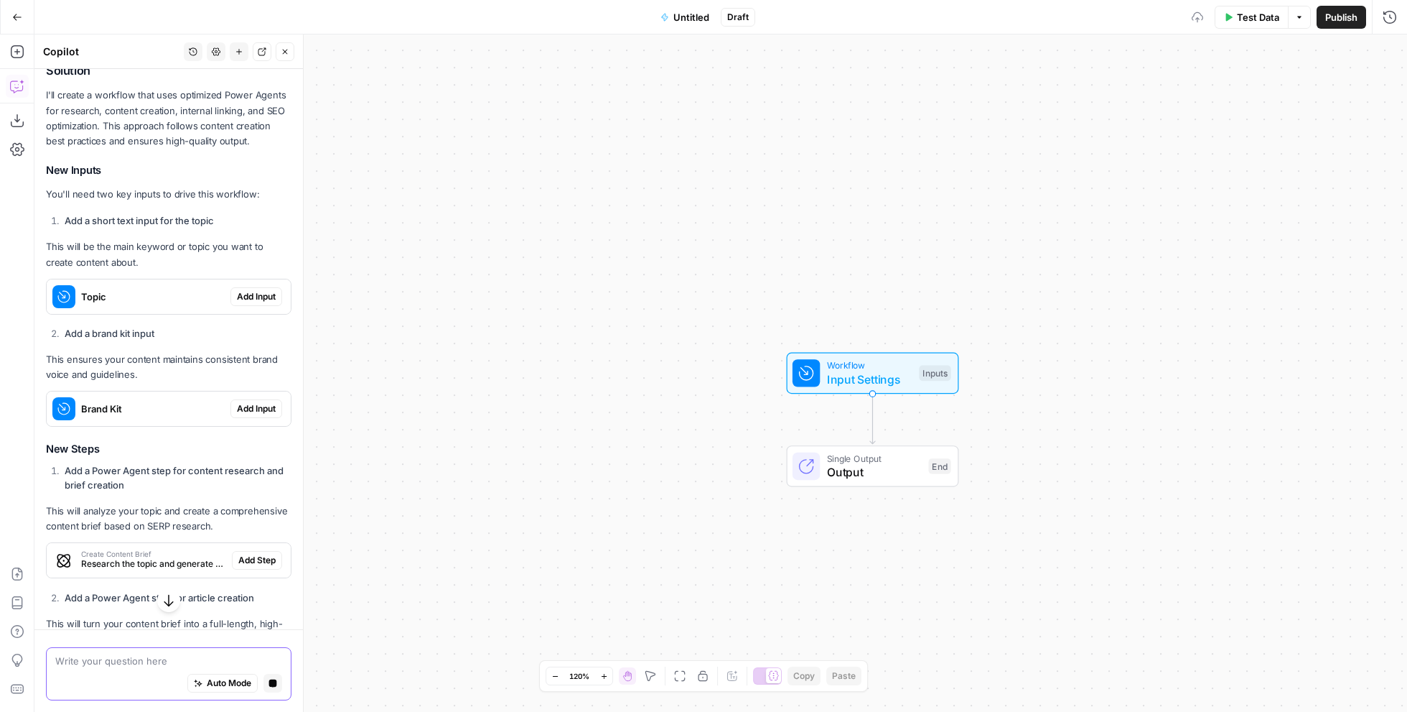
scroll to position [365, 0]
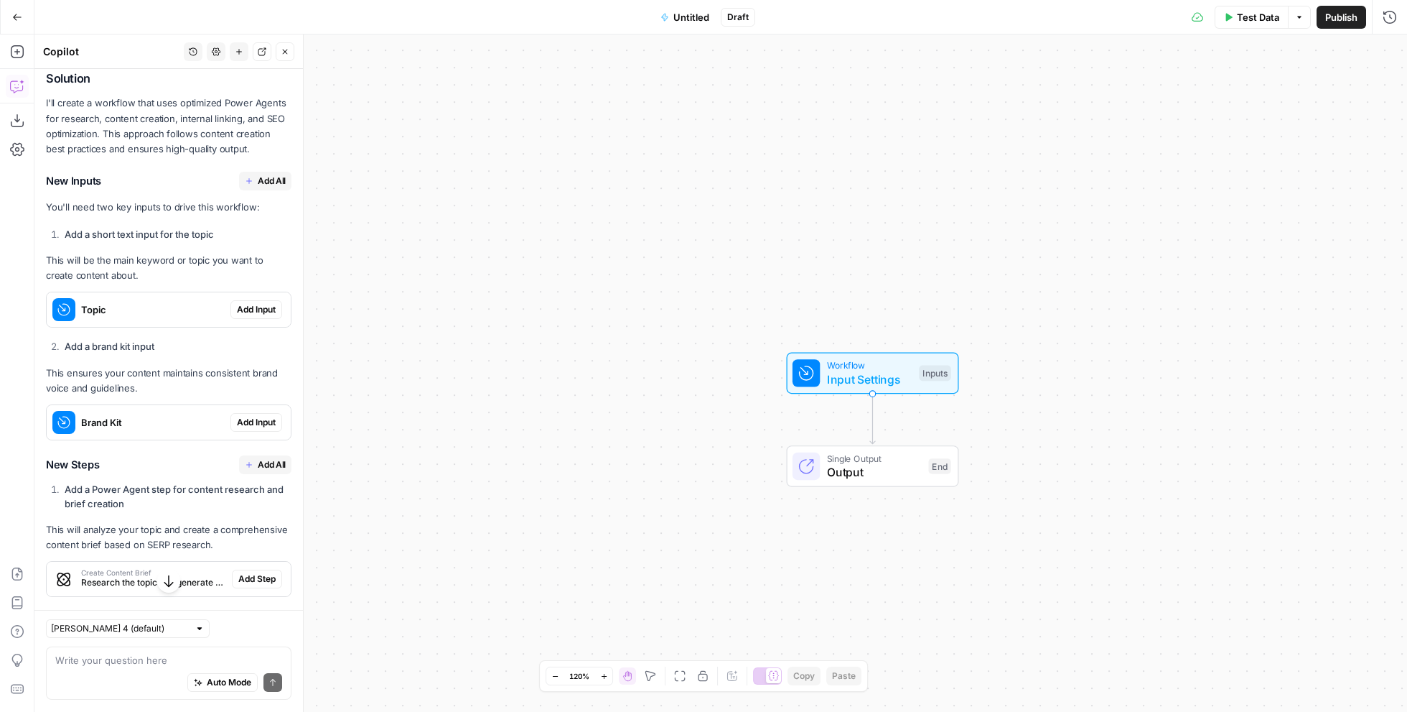
click at [257, 178] on button "Add All" at bounding box center [265, 181] width 52 height 19
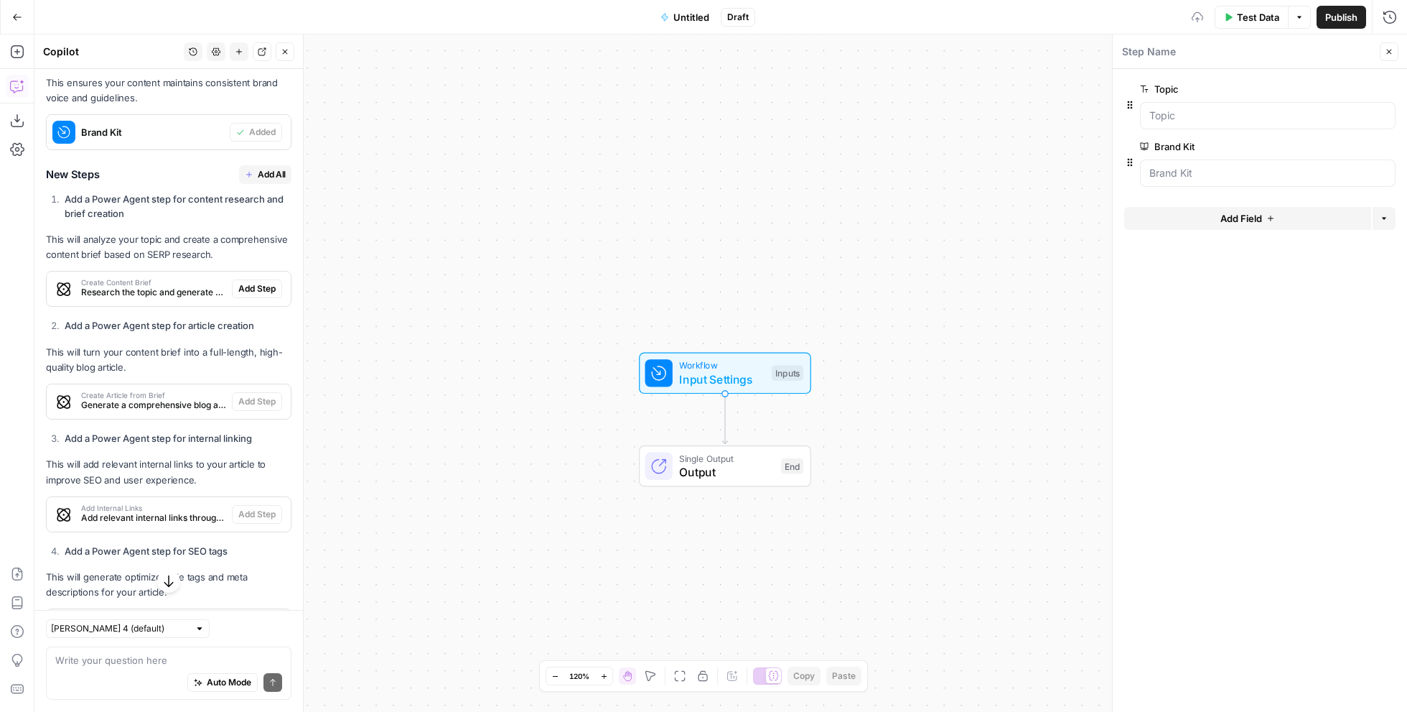
scroll to position [675, 0]
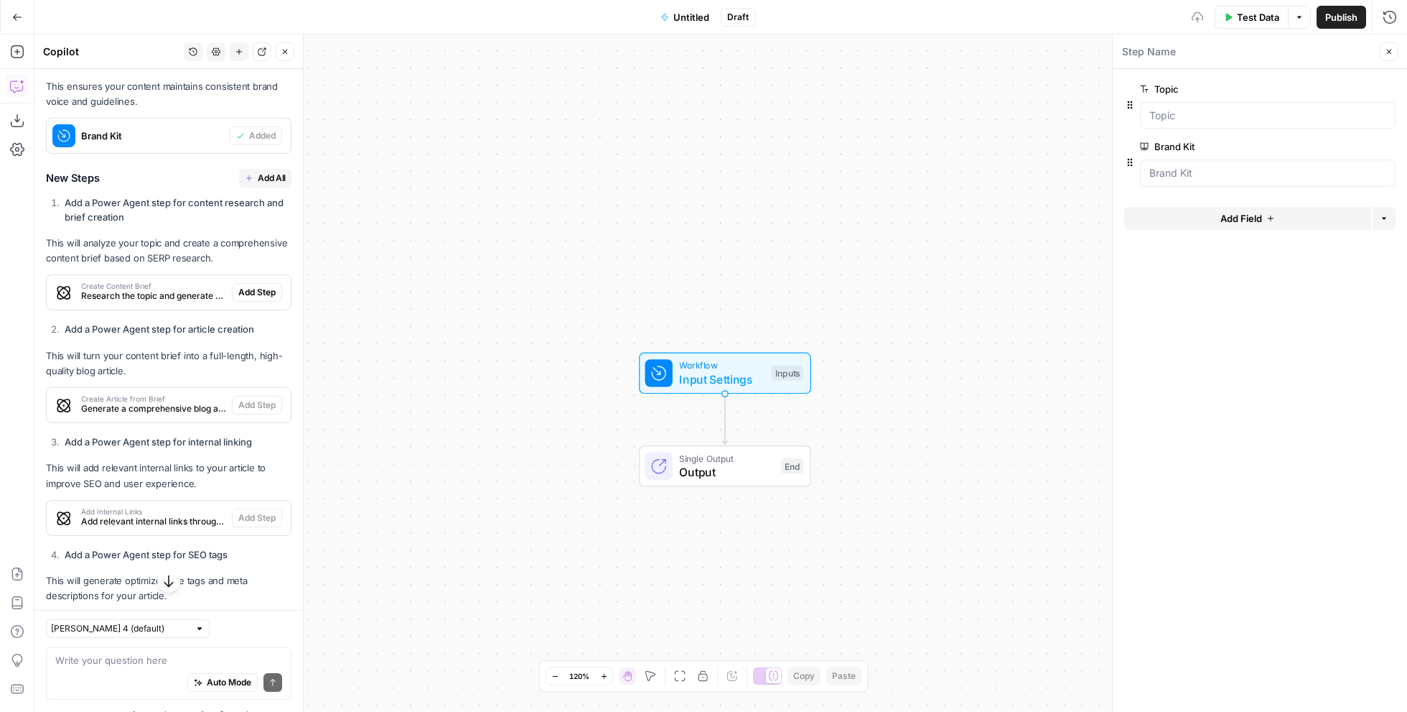
click at [265, 174] on span "Add All" at bounding box center [272, 178] width 28 height 13
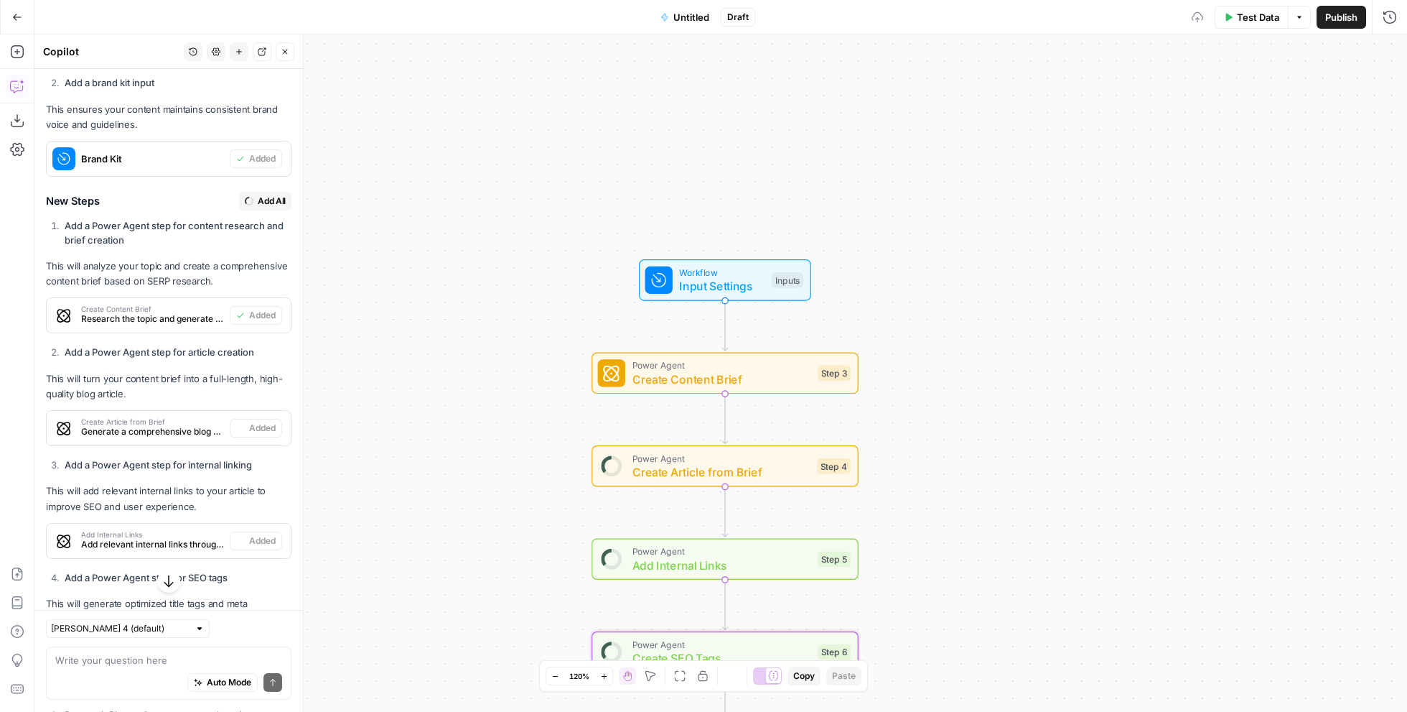
type textarea "Create SEO Tags"
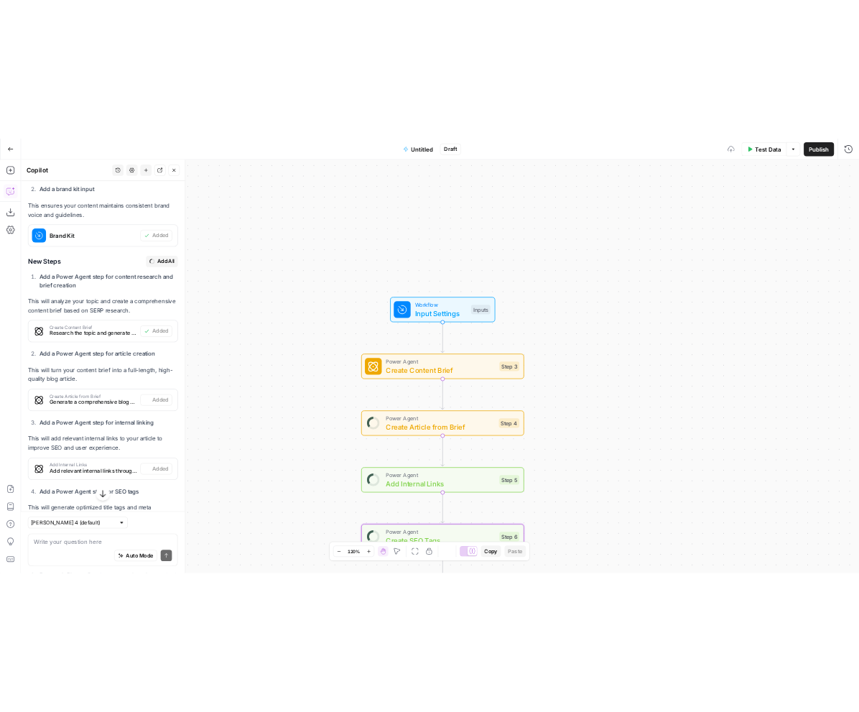
scroll to position [675, 0]
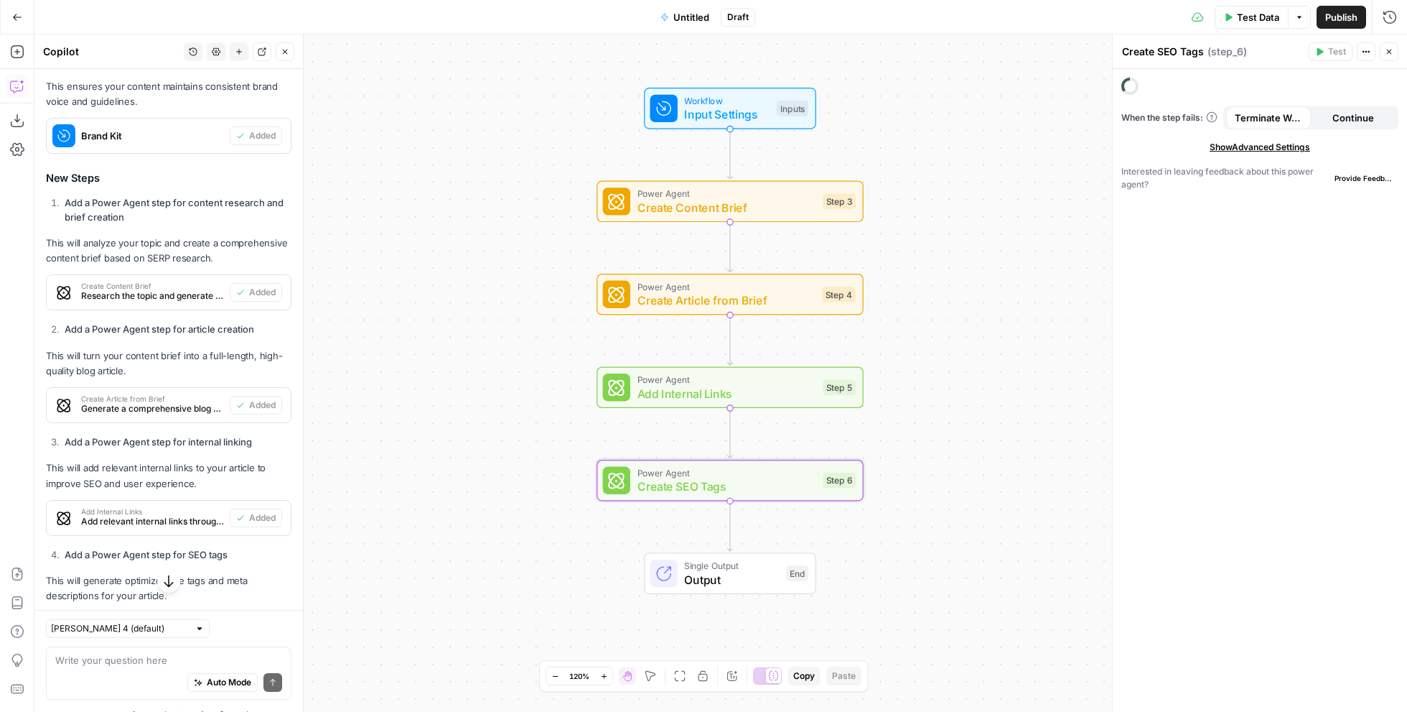
drag, startPoint x: 445, startPoint y: 459, endPoint x: 450, endPoint y: 287, distance: 171.7
click at [450, 287] on div "Workflow Input Settings Inputs Power Agent Create Content Brief Step 3 Power Ag…" at bounding box center [720, 372] width 1373 height 677
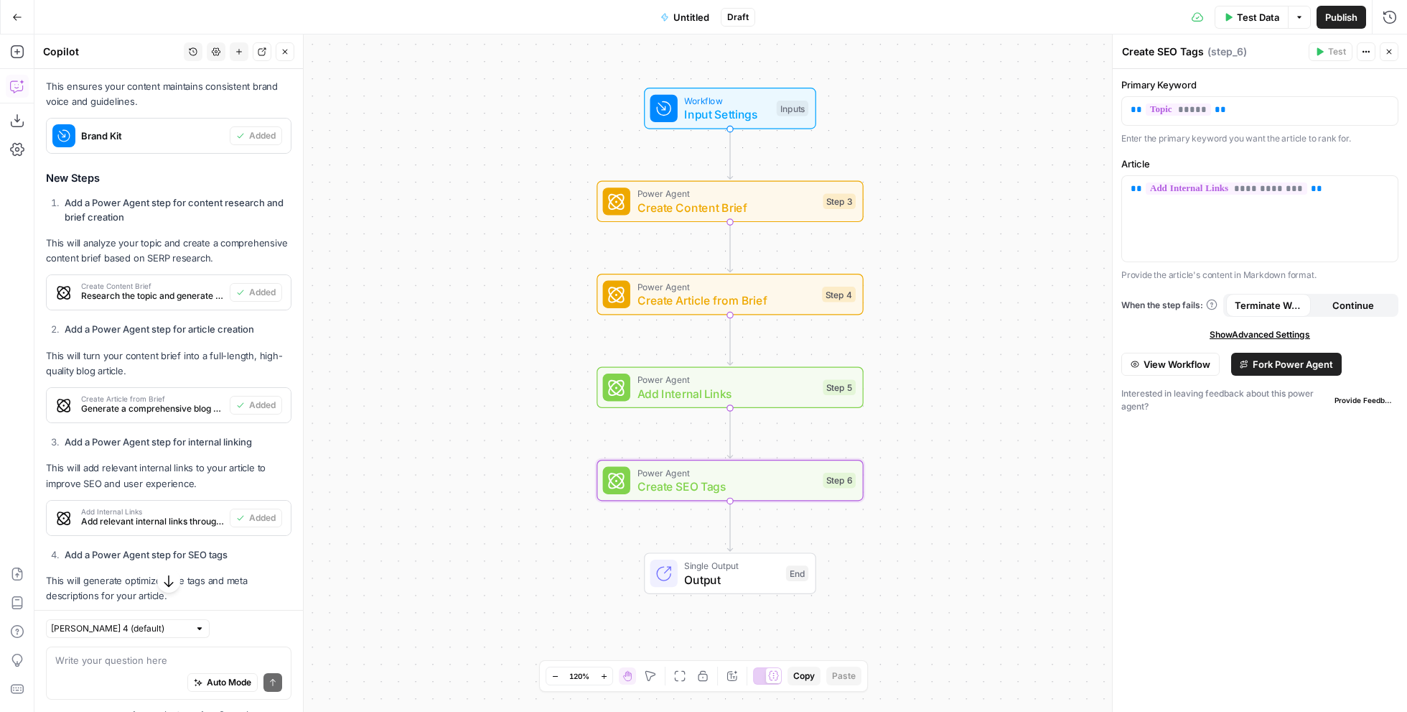
click at [284, 47] on icon "button" at bounding box center [285, 51] width 9 height 9
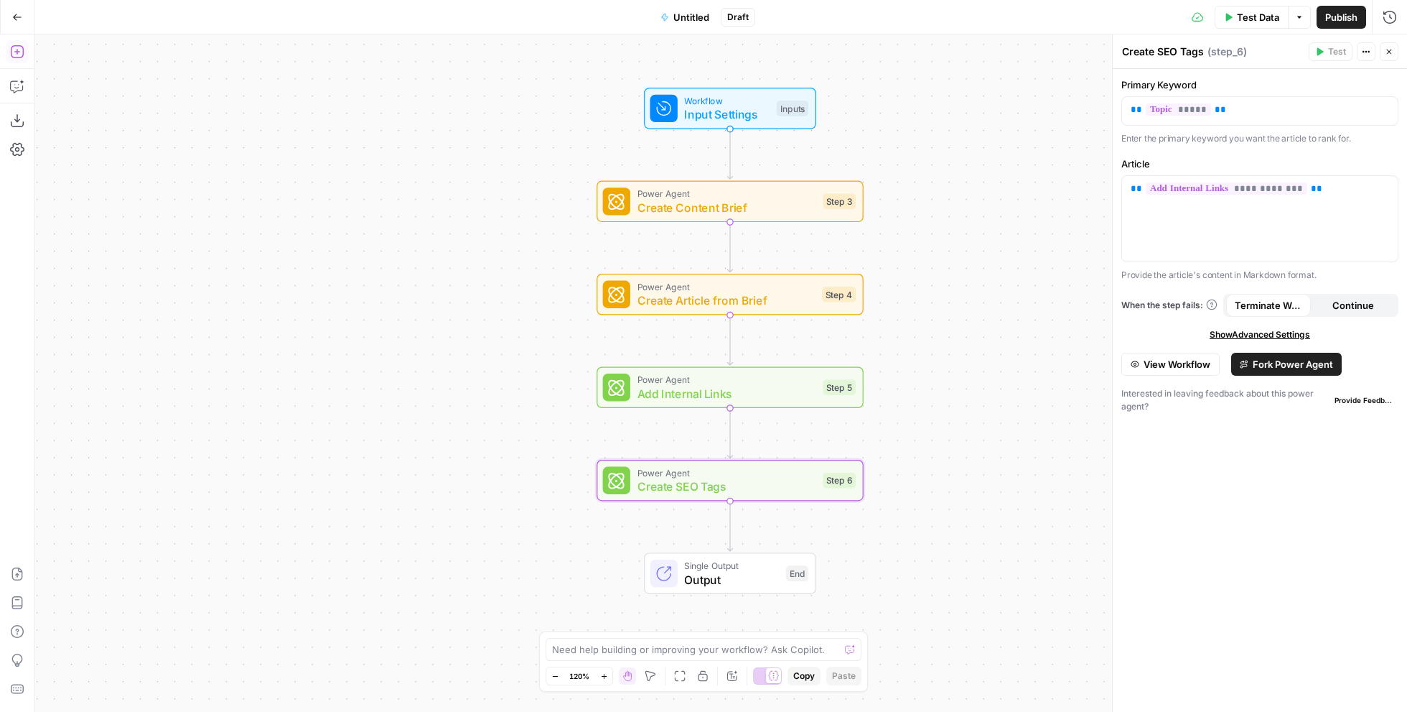
click at [27, 53] on button "Add Steps" at bounding box center [17, 51] width 23 height 23
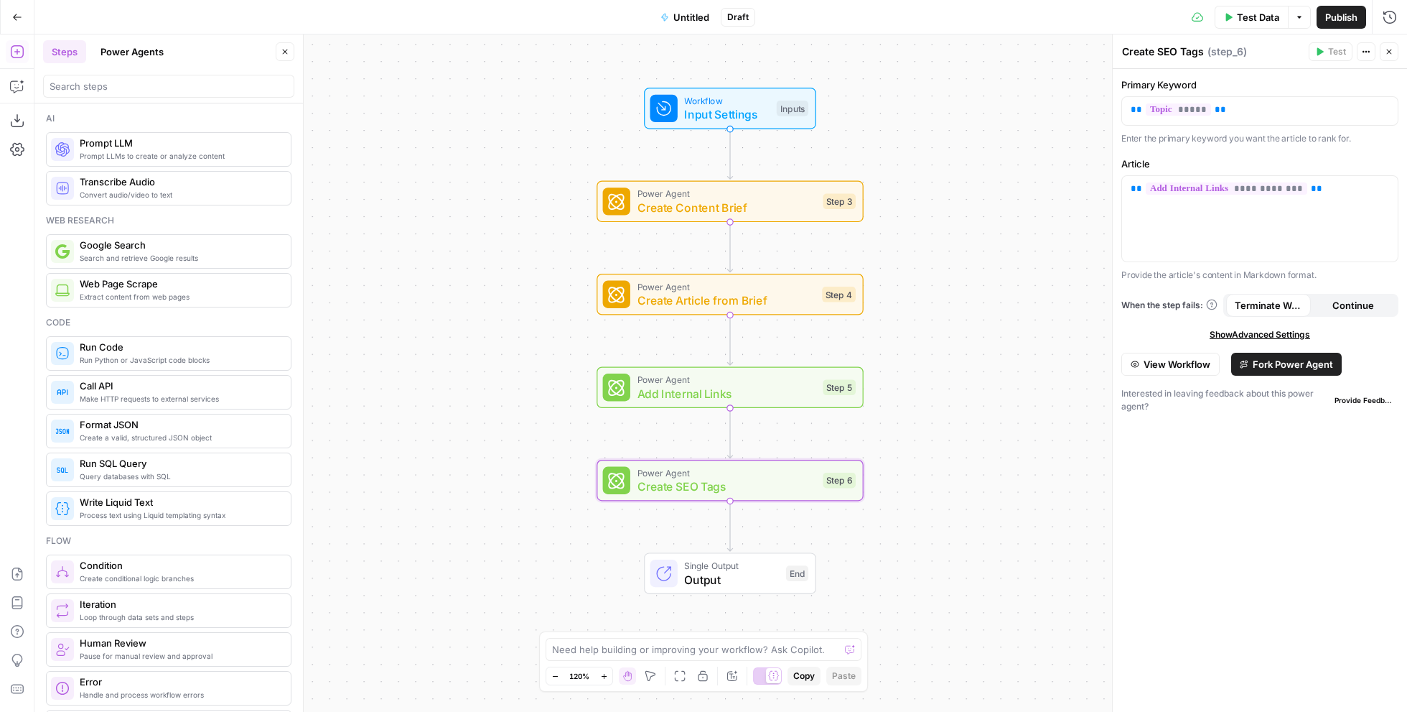
click at [149, 51] on button "Power Agents" at bounding box center [132, 51] width 80 height 23
